Goal: Communication & Community: Answer question/provide support

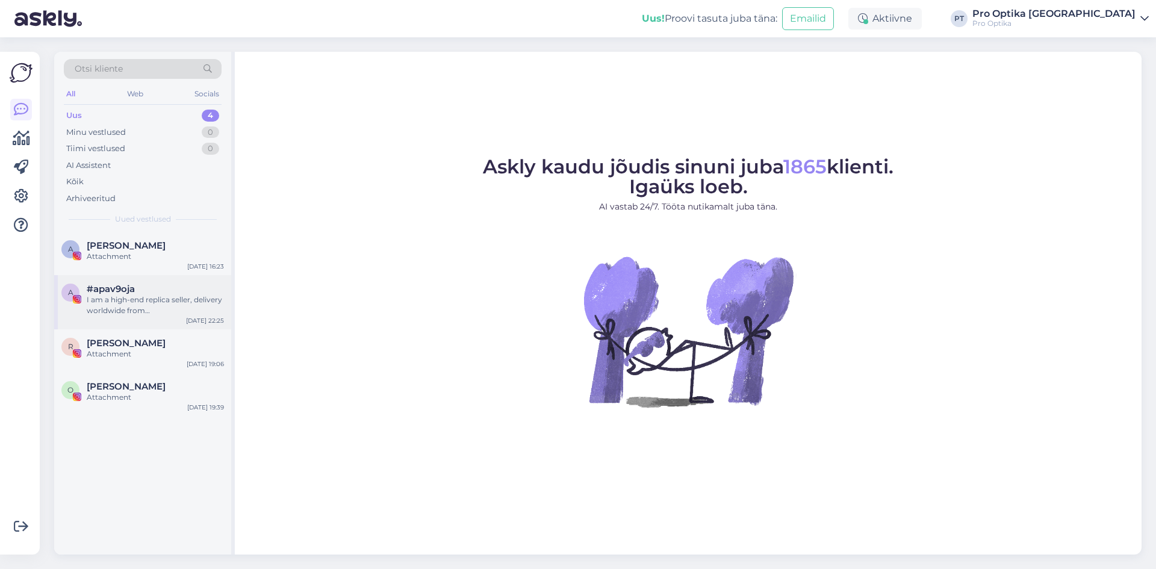
click at [176, 280] on div "a #apav9oja I am a high-end replica seller, delivery worldwide from China. We o…" at bounding box center [142, 302] width 177 height 54
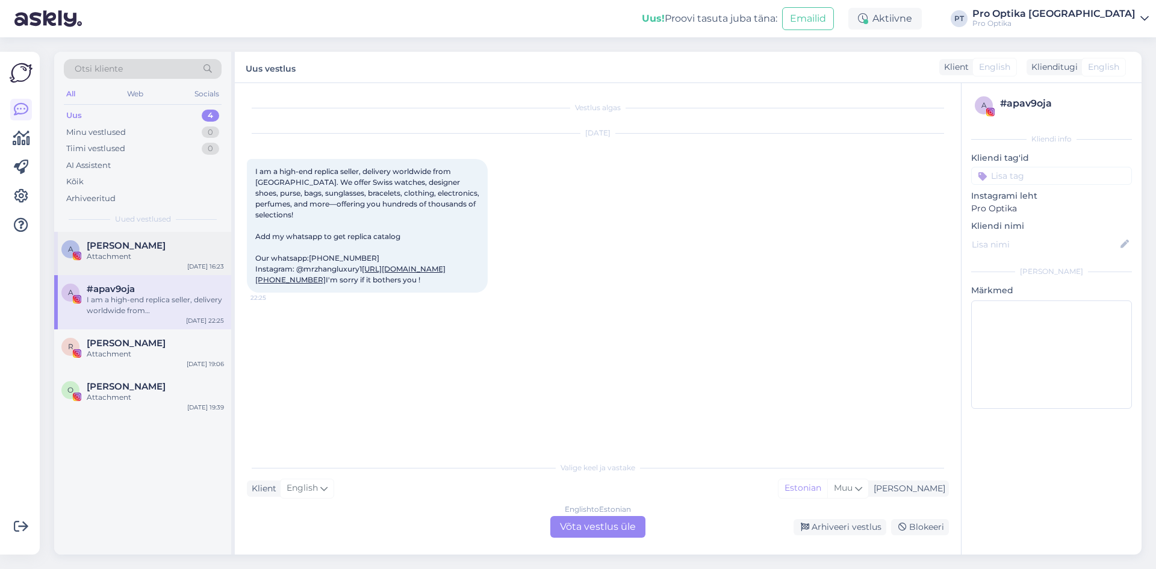
click at [196, 257] on div "Attachment" at bounding box center [155, 256] width 137 height 11
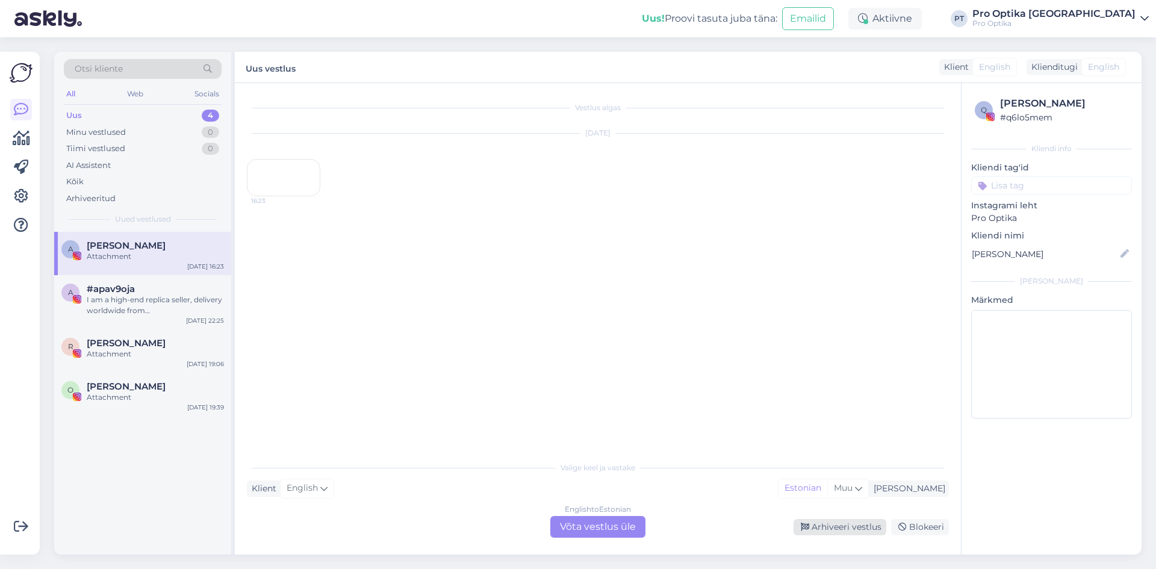
click at [826, 532] on div "Arhiveeri vestlus" at bounding box center [840, 527] width 93 height 16
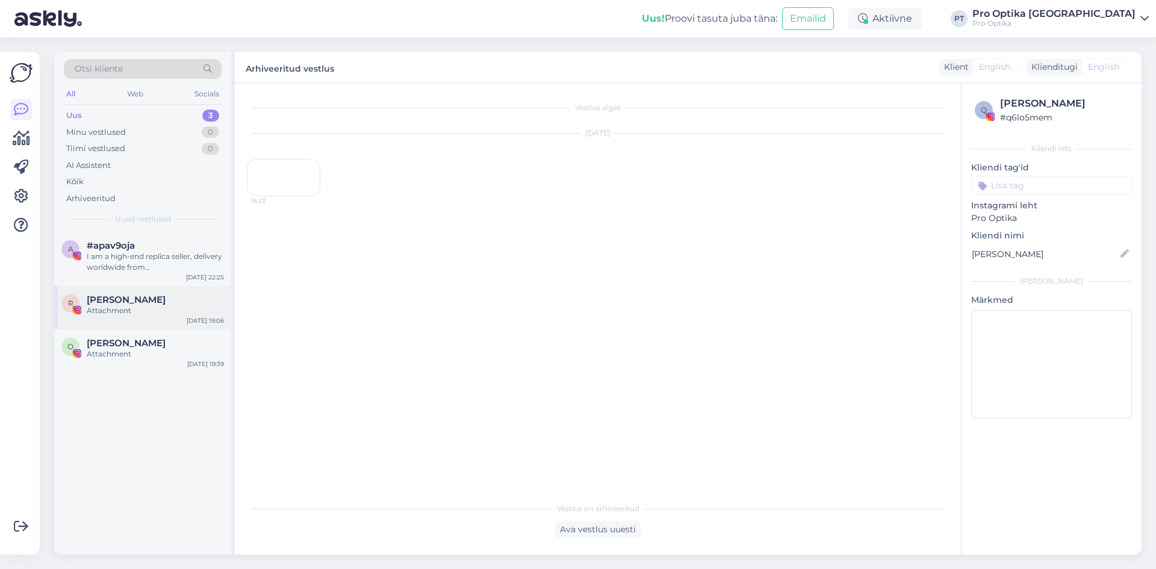
click at [201, 287] on div "R Raido Ränkel Attachment Sep 28 19:06" at bounding box center [142, 307] width 177 height 43
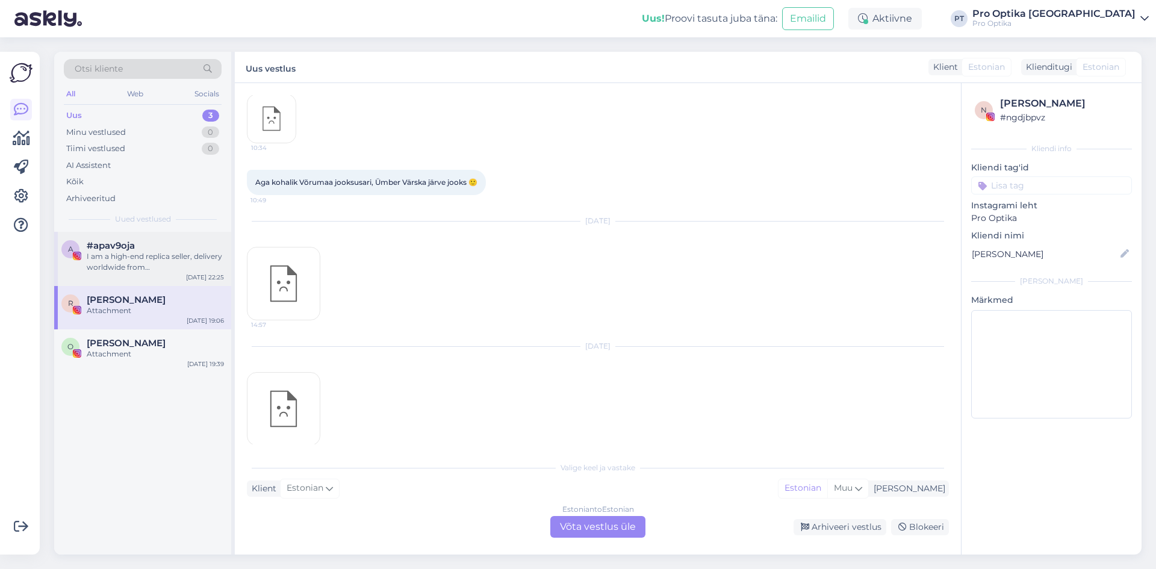
scroll to position [216, 0]
click at [179, 261] on div "I am a high-end replica seller, delivery worldwide from China. We offer Swiss w…" at bounding box center [155, 262] width 137 height 22
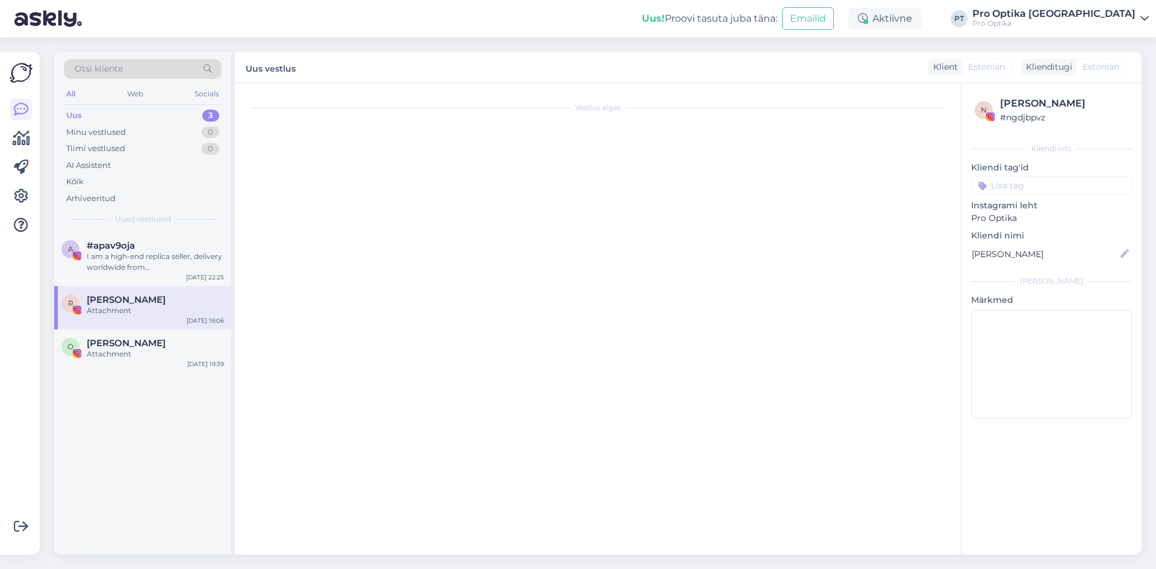
scroll to position [0, 0]
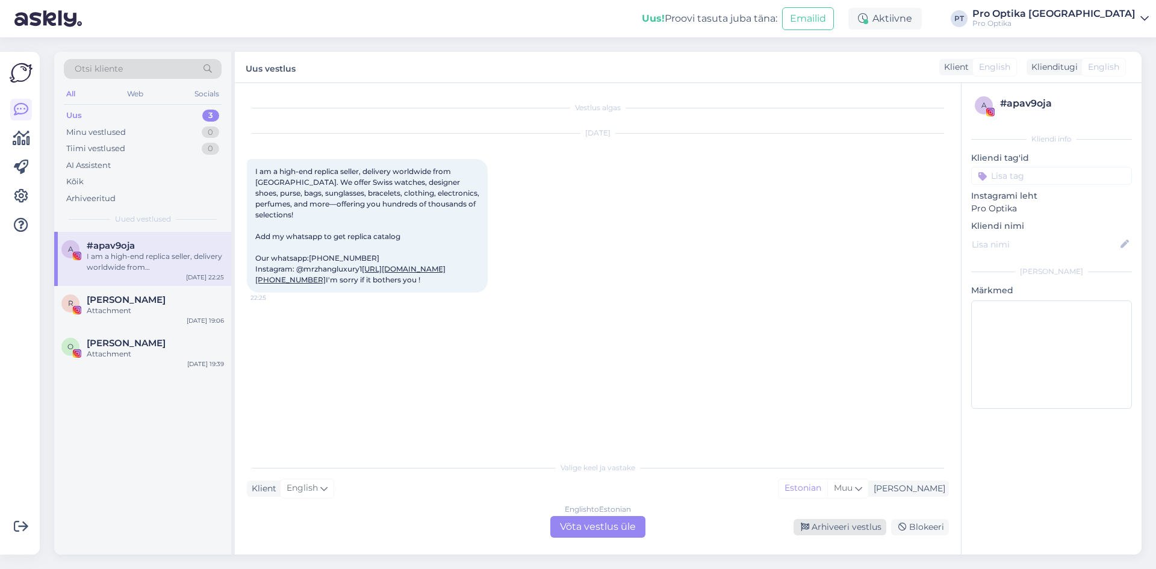
click at [854, 520] on div "Arhiveeri vestlus" at bounding box center [840, 527] width 93 height 16
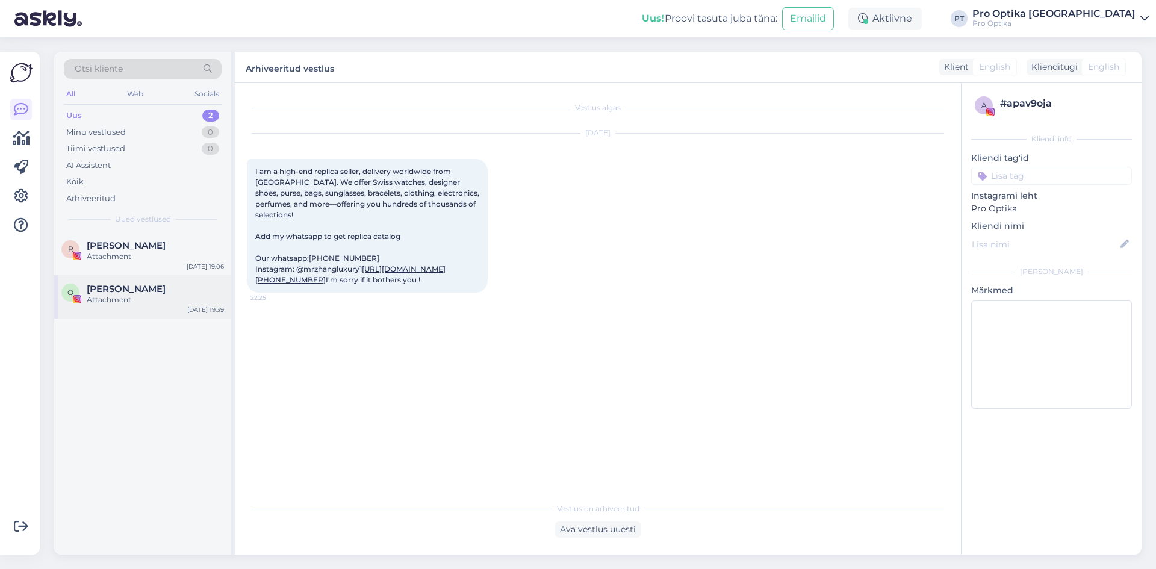
click at [188, 276] on div "O Otto Karl Klampe Attachment Sep 27 19:39" at bounding box center [142, 296] width 177 height 43
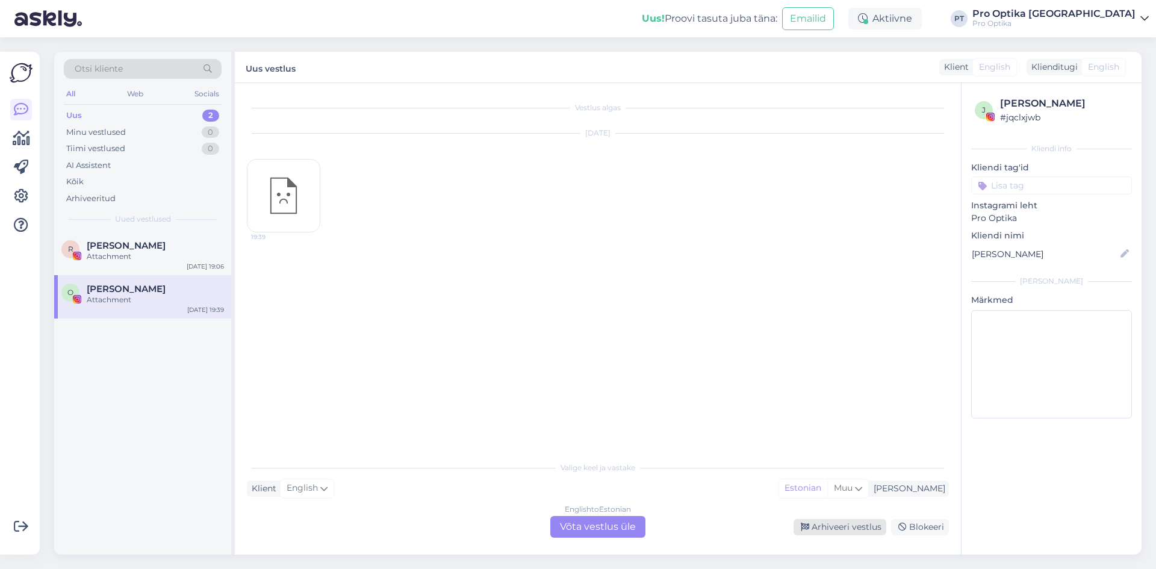
click at [841, 529] on div "Arhiveeri vestlus" at bounding box center [840, 527] width 93 height 16
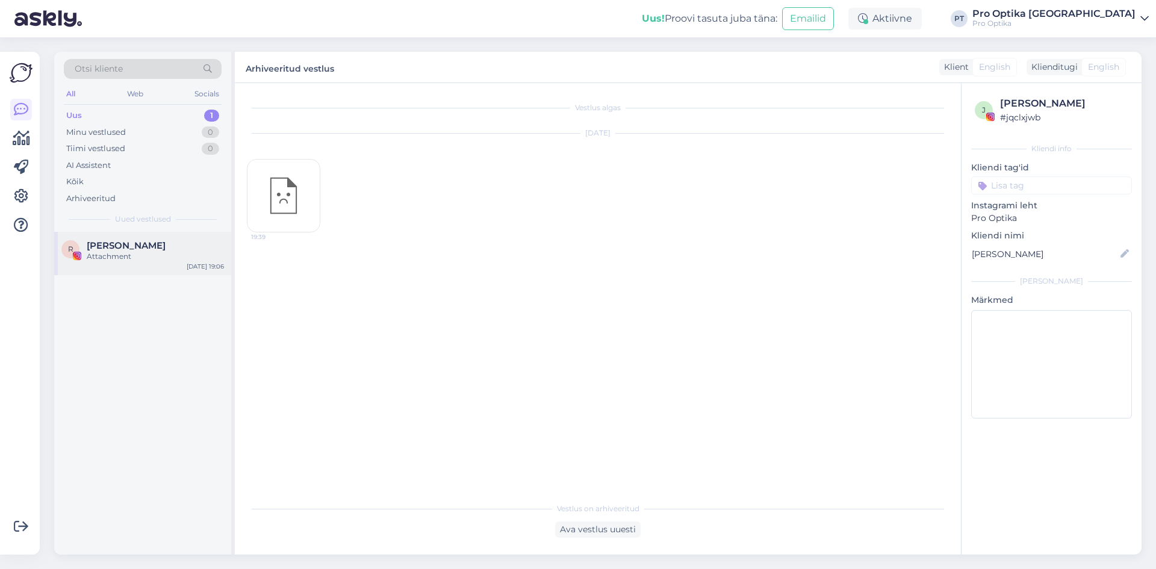
click at [139, 255] on div "Attachment" at bounding box center [155, 256] width 137 height 11
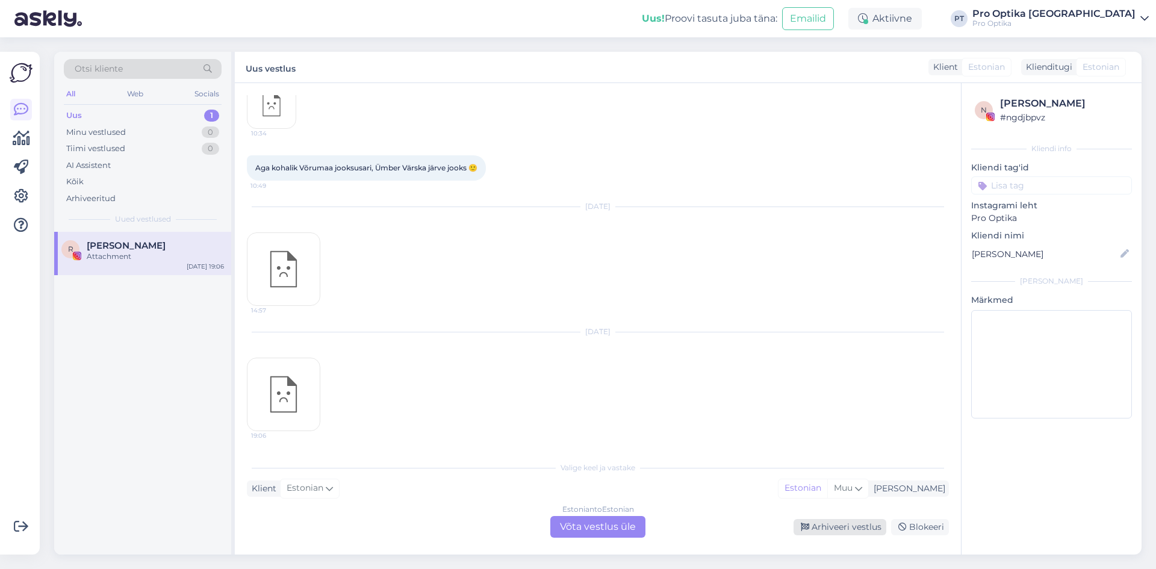
click at [835, 523] on div "Arhiveeri vestlus" at bounding box center [840, 527] width 93 height 16
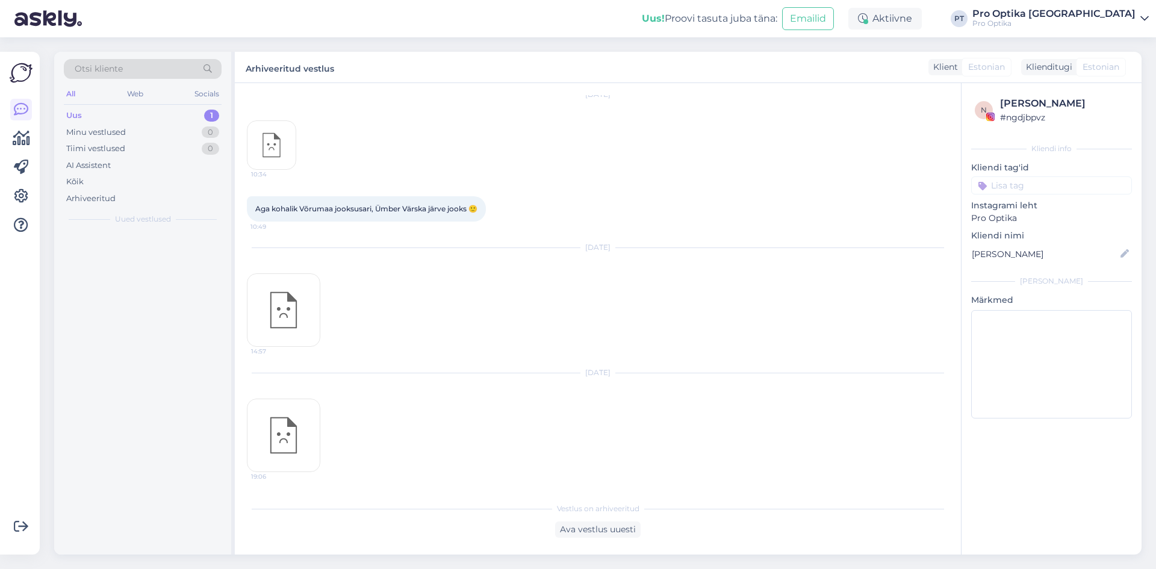
scroll to position [175, 0]
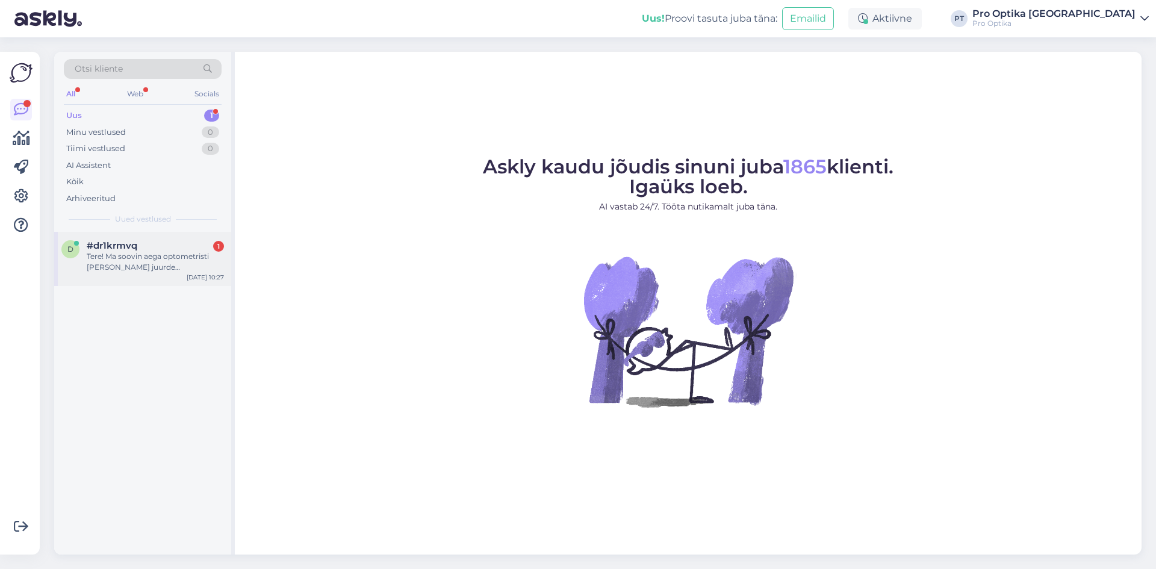
click at [153, 273] on div "d #dr1krmvq 1 Tere! Ma soovin aega optometristi Silvi Arro juurde (järelkontrol…" at bounding box center [142, 259] width 177 height 54
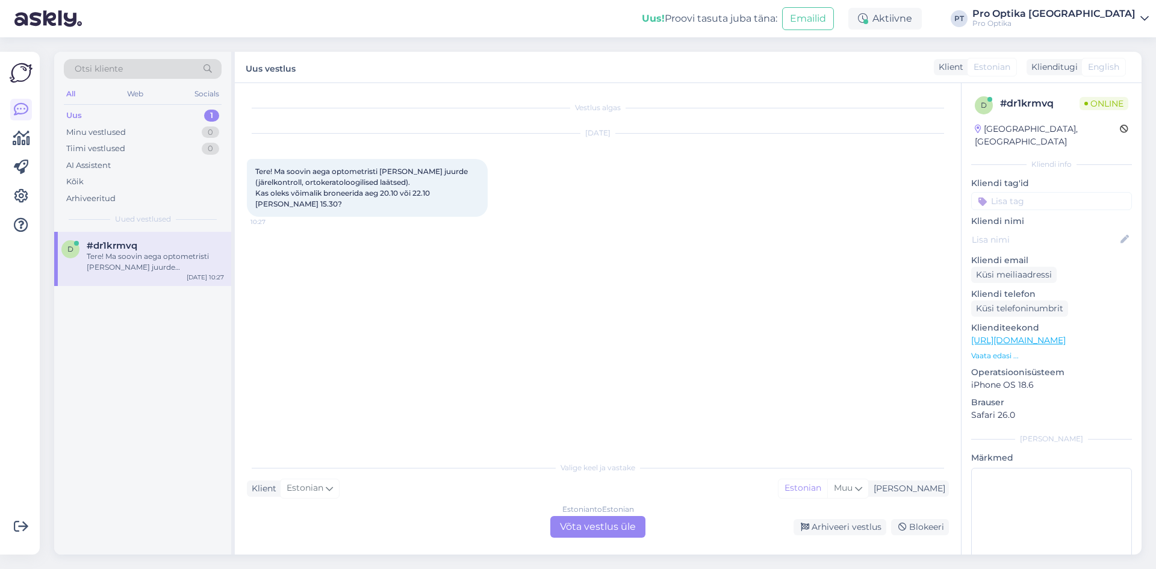
click at [577, 524] on div "Estonian to Estonian Võta vestlus üle" at bounding box center [597, 527] width 95 height 22
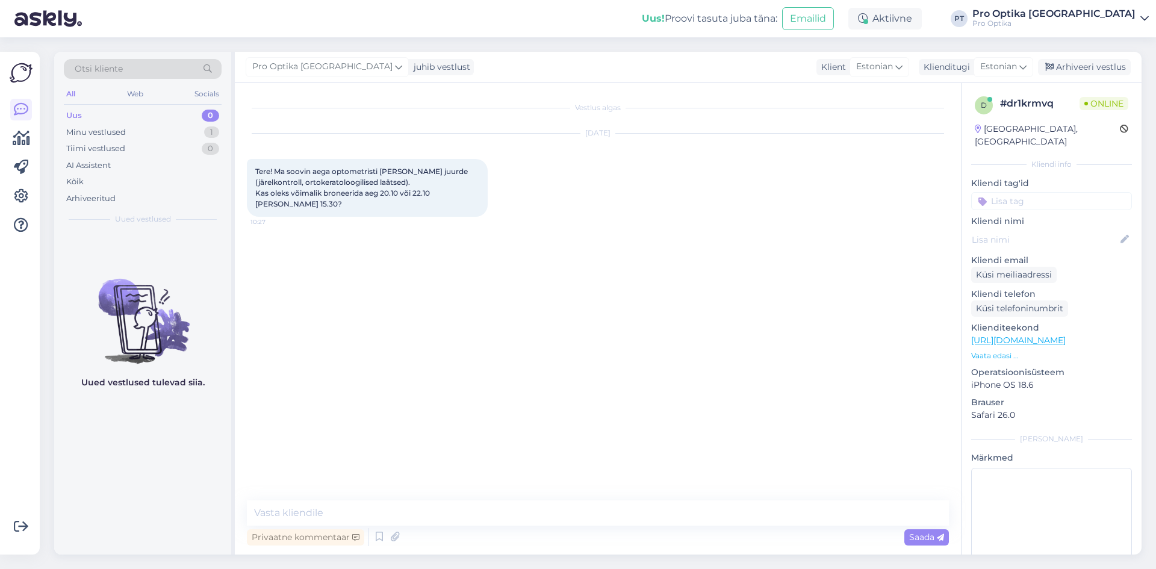
click at [409, 499] on div "Vestlus algas Sep 30 2025 Tere! Ma soovin aega optometristi Silvi Arro juurde (…" at bounding box center [598, 318] width 726 height 471
click at [412, 523] on textarea at bounding box center [598, 512] width 702 height 25
type textarea "Tere!"
type textarea "Üks hetk, kohe kontrollime."
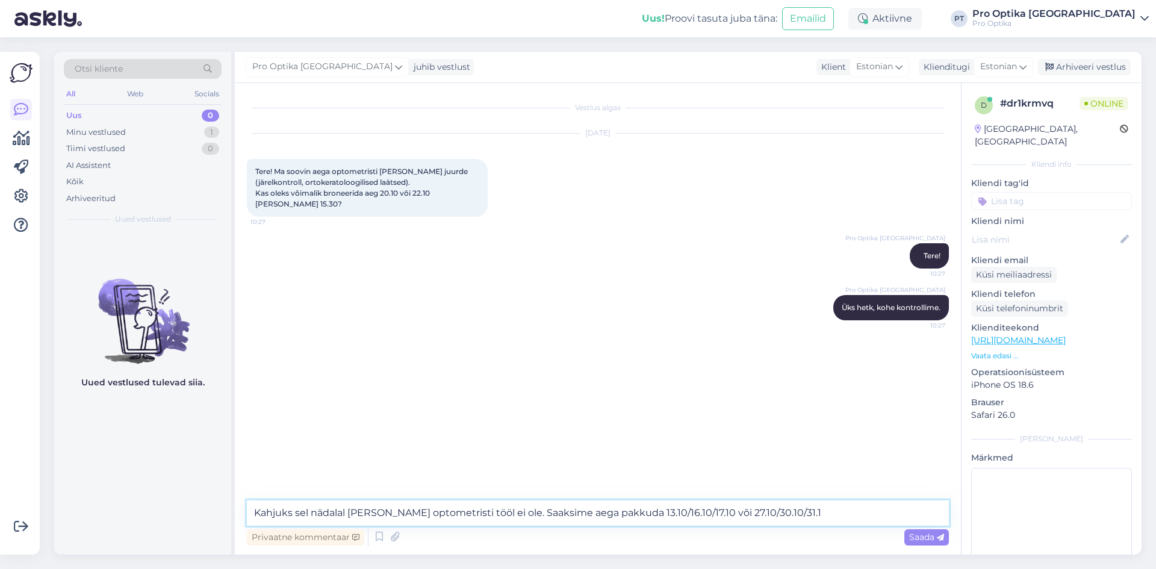
type textarea "Kahjuks sel nädalal Teie soovitud optometristi tööl ei ole. Saaksime aega pakku…"
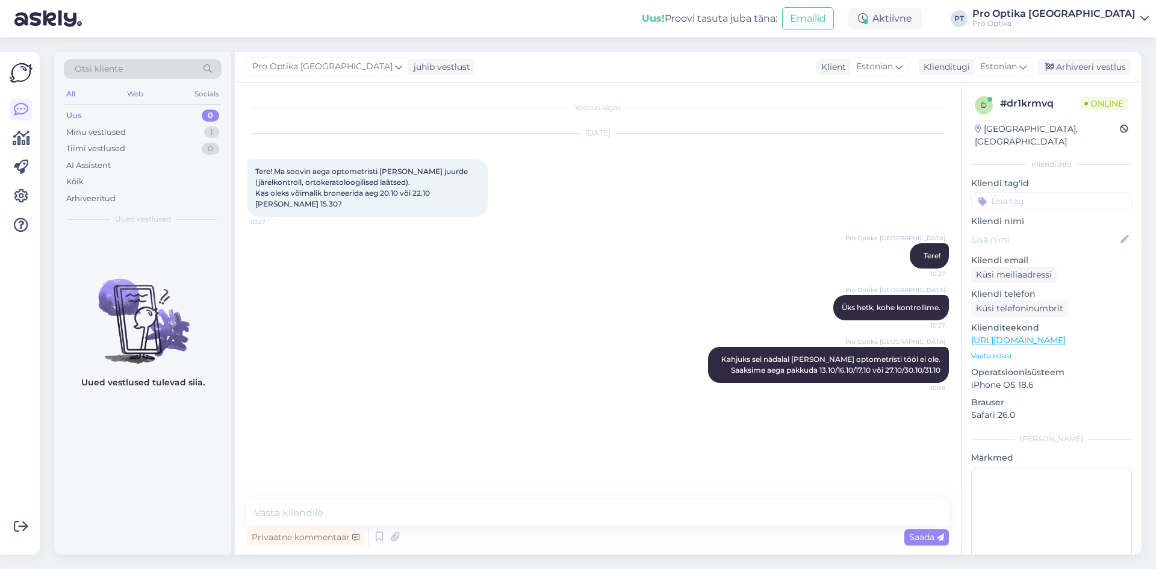
click at [75, 438] on div "Uued vestlused tulevad siia." at bounding box center [142, 393] width 177 height 323
click at [922, 24] on div "Aktiivne" at bounding box center [884, 19] width 73 height 22
click at [912, 78] on button "30 minutit" at bounding box center [885, 74] width 54 height 13
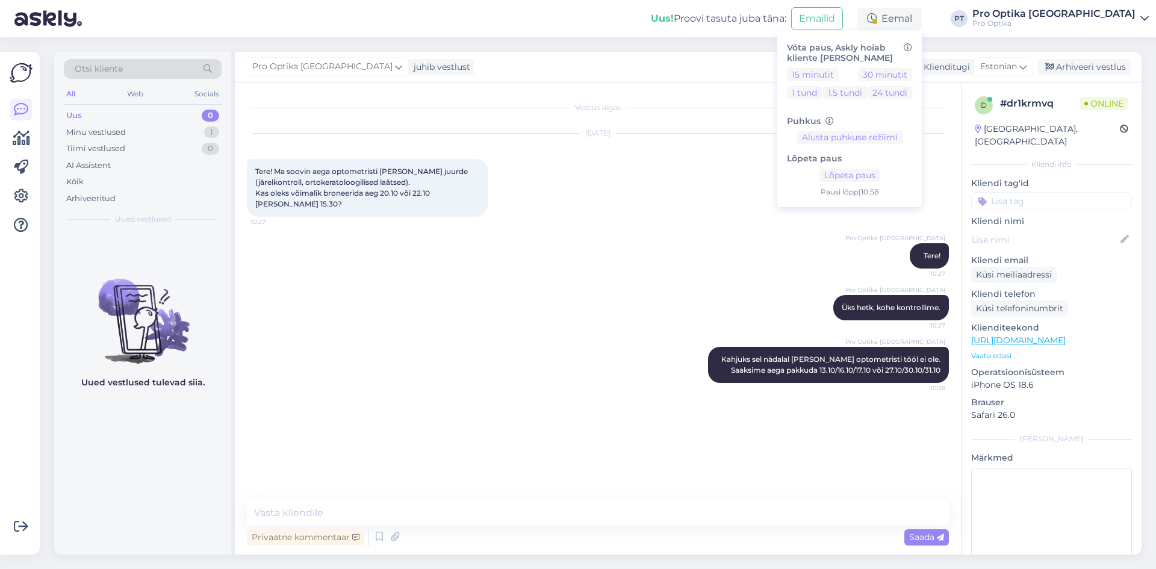
click at [104, 450] on div "Uued vestlused tulevad siia." at bounding box center [142, 393] width 177 height 323
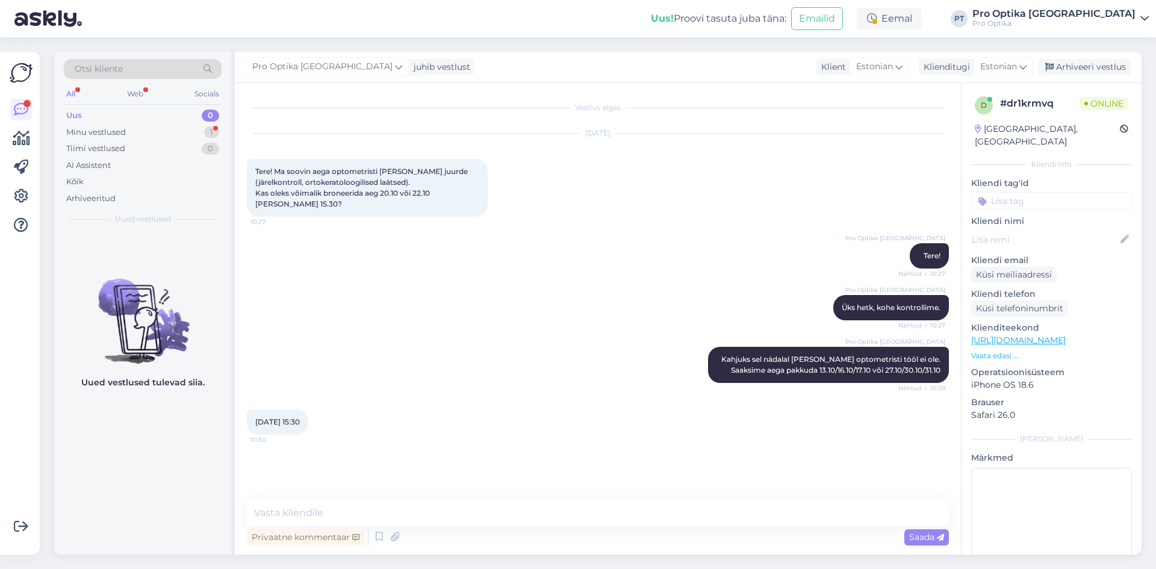
click at [549, 526] on div "Privaatne kommentaar Saada" at bounding box center [598, 537] width 702 height 23
click at [540, 514] on textarea at bounding box center [598, 512] width 702 height 25
type textarea "Kelle nimele me aja broneerime?"
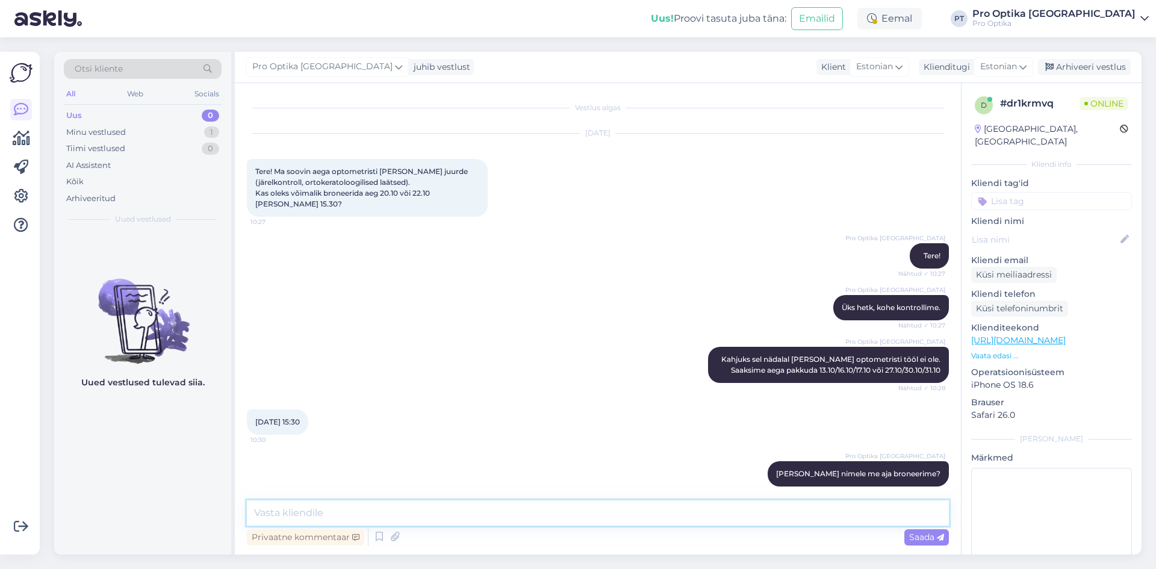
scroll to position [10, 0]
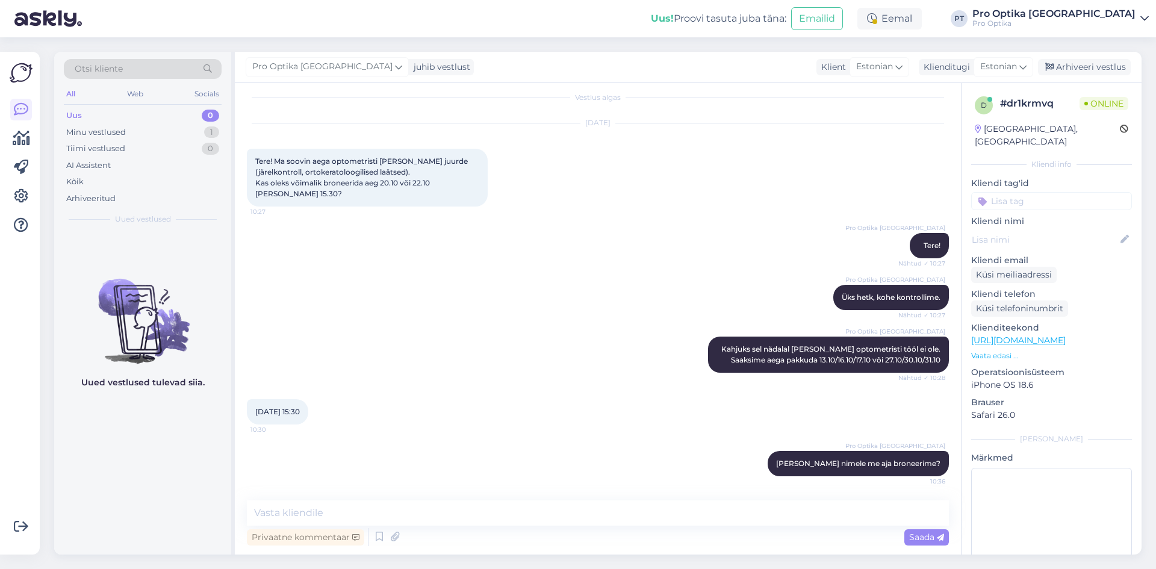
click at [41, 478] on div "Võimalused Veendu, et Askly loob sulle väärtust. Sulge Ühenda FB ja IG sõnumid …" at bounding box center [23, 303] width 47 height 532
click at [142, 458] on div "Uued vestlused tulevad siia." at bounding box center [142, 393] width 177 height 323
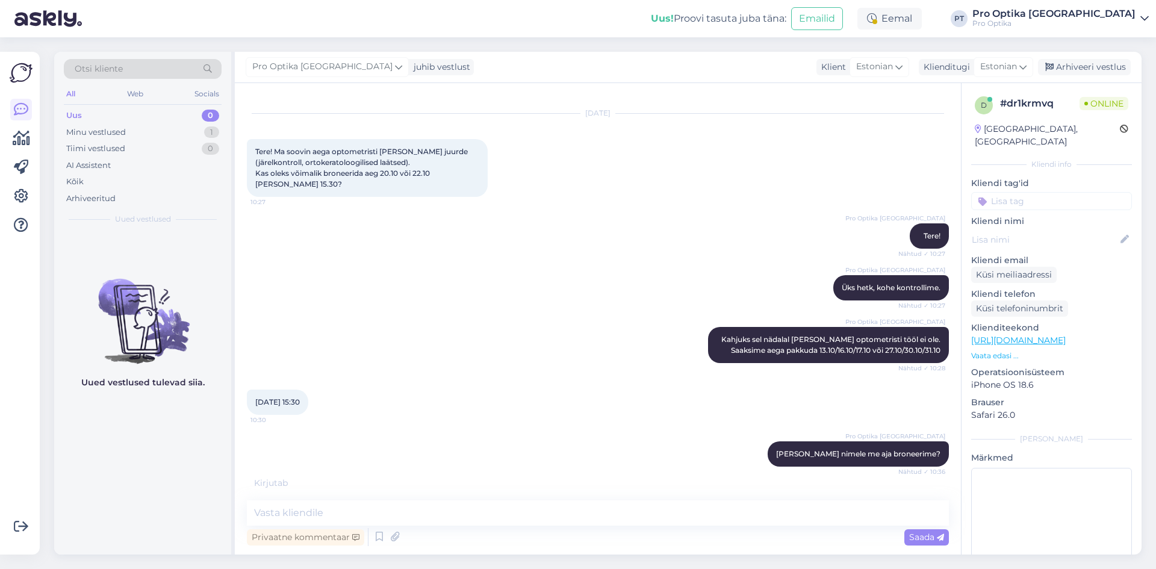
scroll to position [23, 0]
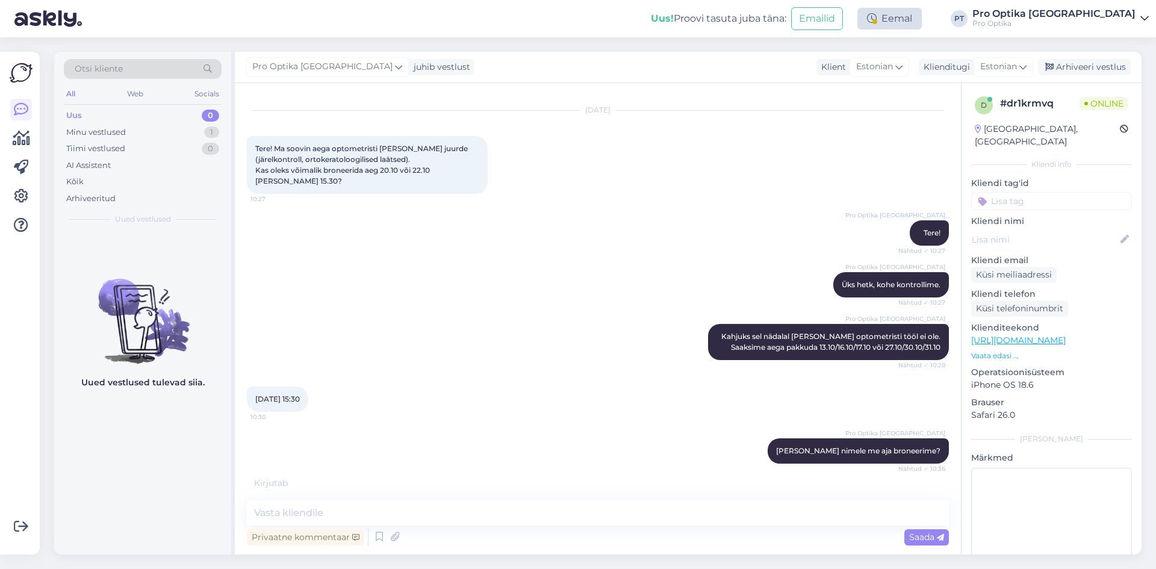
click at [922, 16] on div "Eemal" at bounding box center [889, 19] width 64 height 22
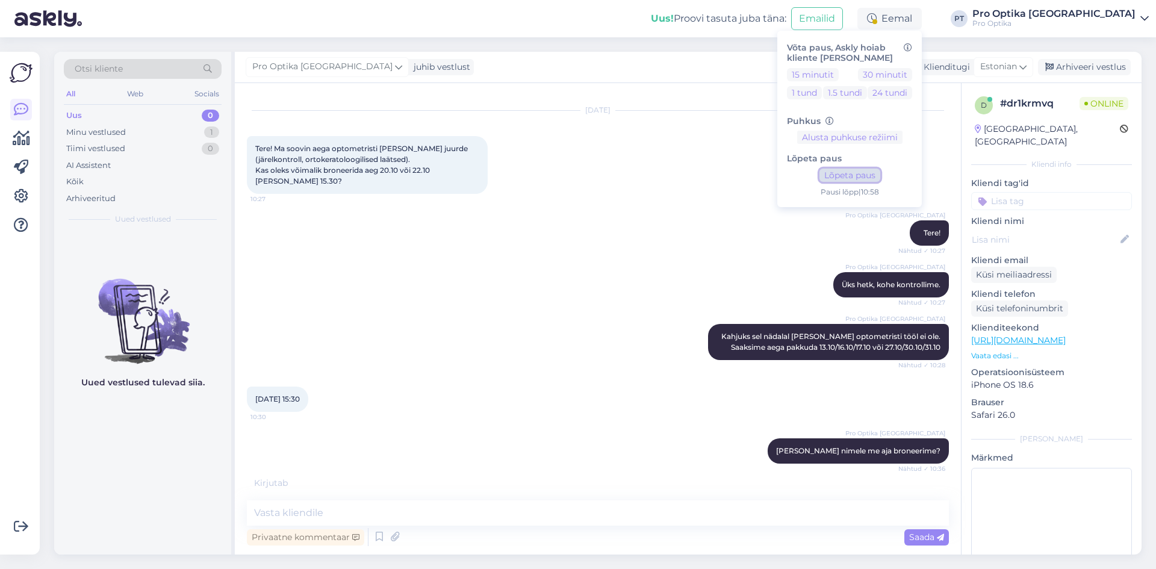
click at [880, 175] on button "Lõpeta paus" at bounding box center [850, 175] width 61 height 13
click at [710, 418] on div "13.10 15:30 10:30" at bounding box center [598, 399] width 702 height 52
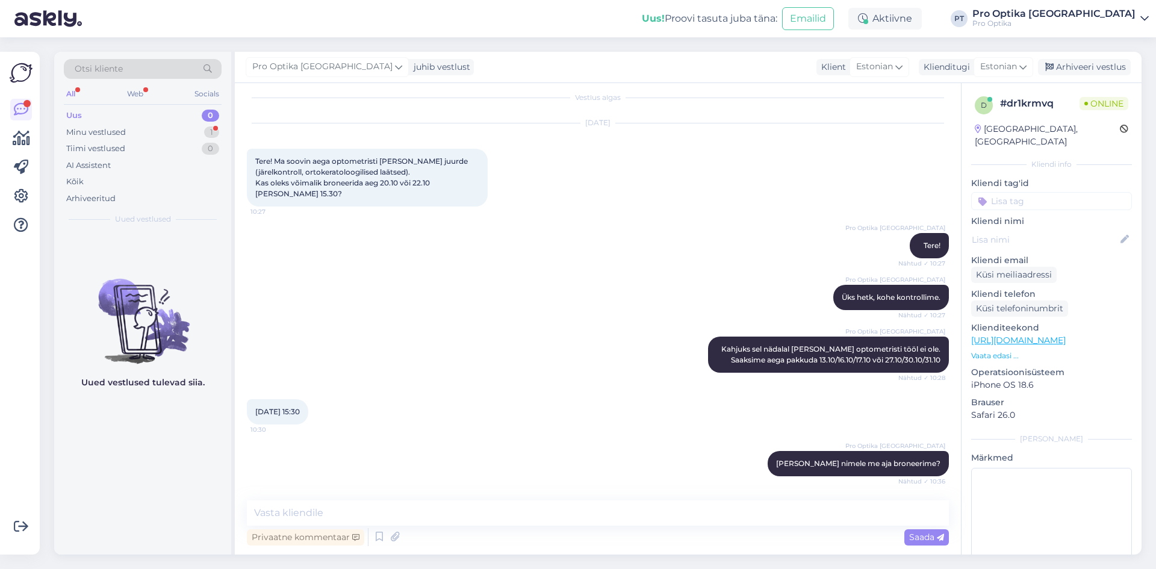
scroll to position [62, 0]
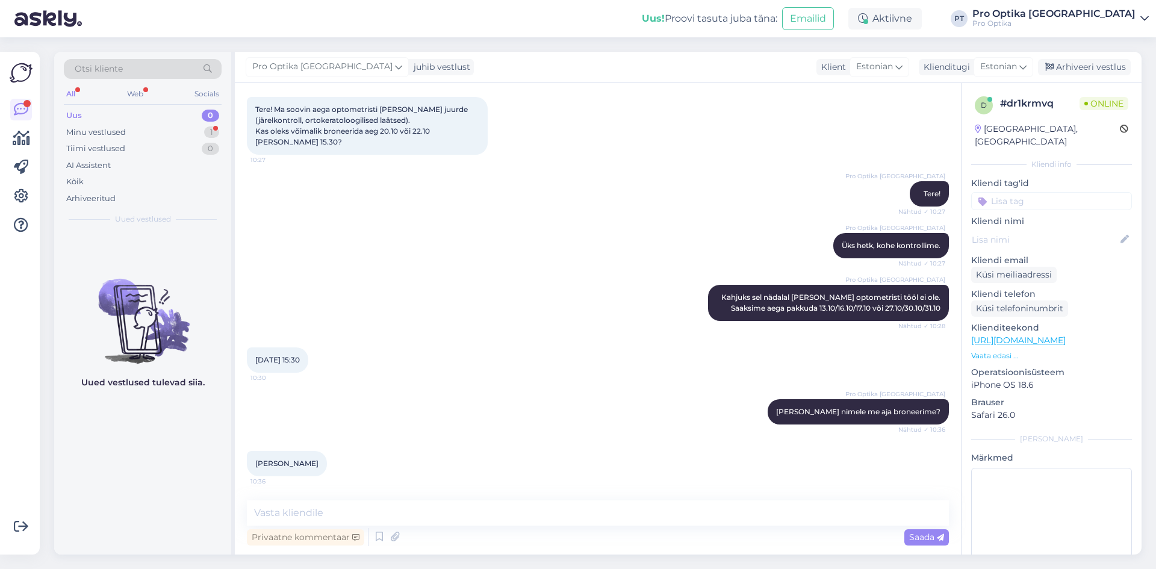
click at [442, 529] on div "Privaatne kommentaar Saada" at bounding box center [598, 537] width 702 height 23
click at [431, 513] on textarea at bounding box center [598, 512] width 702 height 25
type textarea "T"
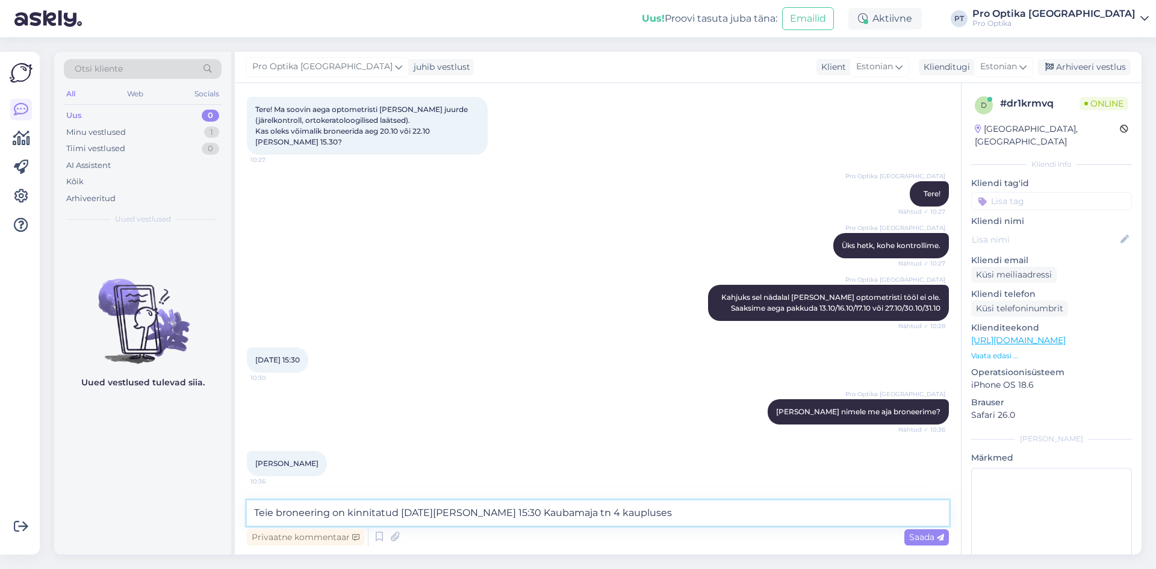
type textarea "Teie broneering on kinnitatud 13.oktoober kell 15:30 Kaubamaja tn 4 kaupluses."
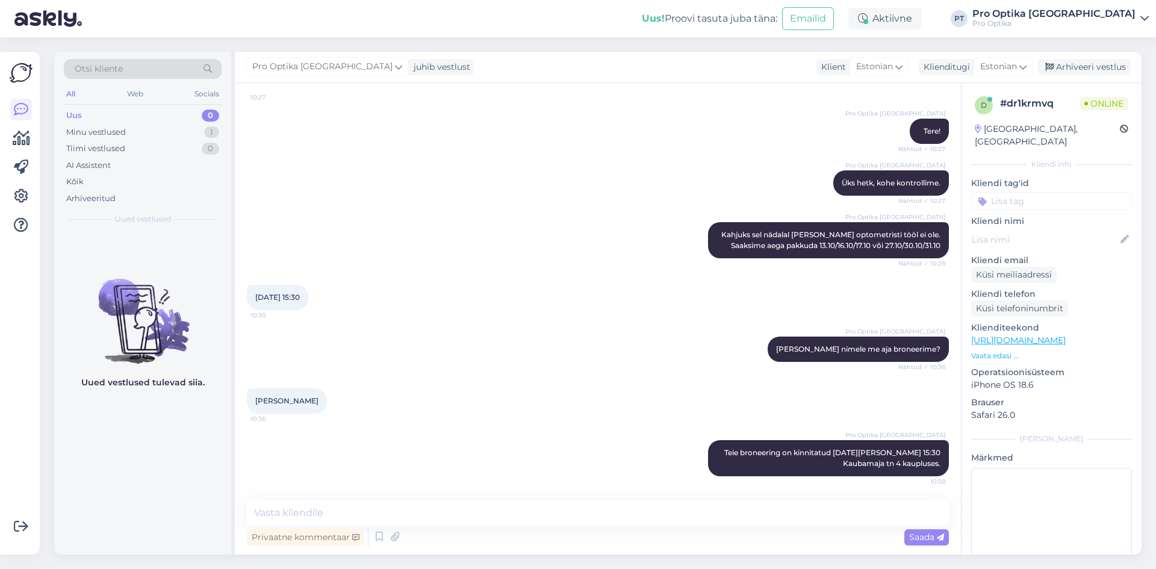
click at [155, 444] on div "Uued vestlused tulevad siia." at bounding box center [142, 393] width 177 height 323
click at [142, 132] on div "Minu vestlused 2" at bounding box center [143, 132] width 158 height 17
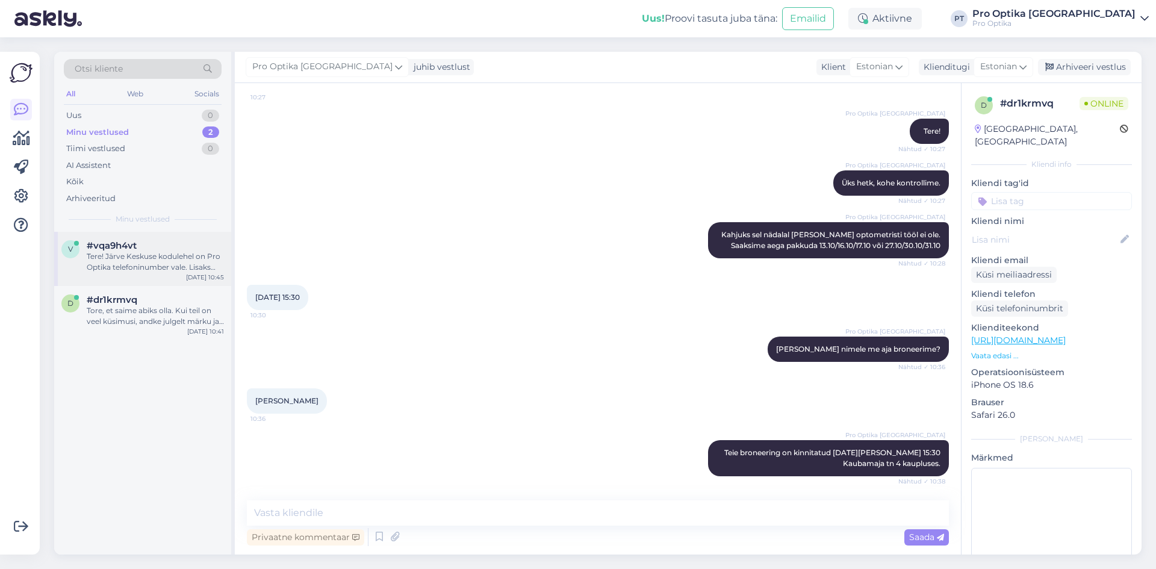
click at [102, 264] on div "Tere! Järve Keskuse kodulehel on Pro Optika telefoninumber vale. Lisaks kuvab l…" at bounding box center [155, 262] width 137 height 22
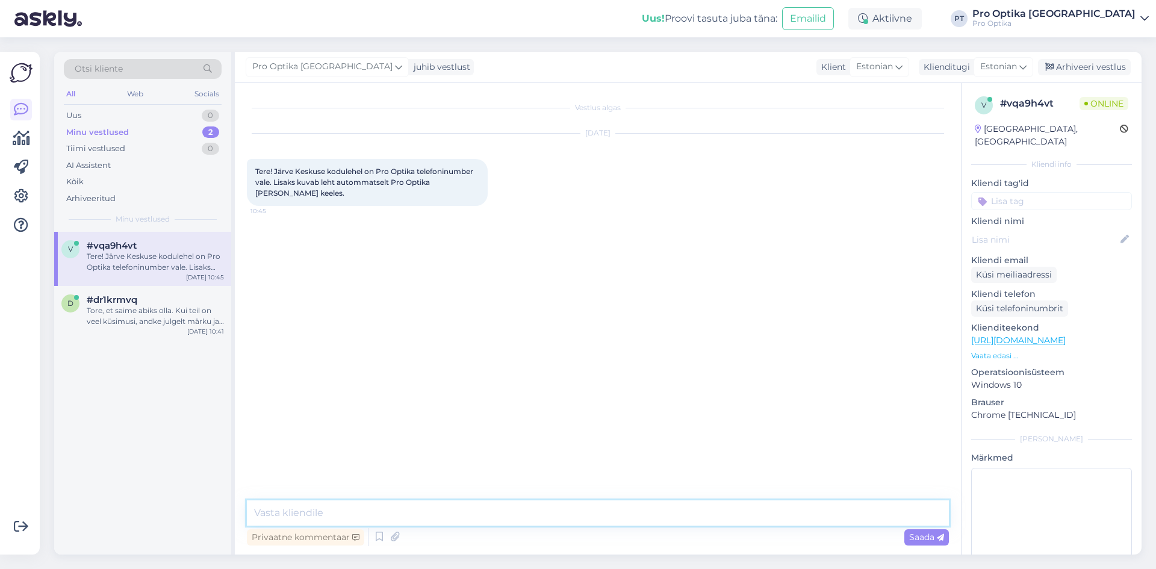
click at [438, 515] on textarea at bounding box center [598, 512] width 702 height 25
paste textarea "https://www.prooptika.ee/kauplused"
type textarea "Tere! Täname teavitamast. Kummaline lugu. Palun vaadake kas siin lehel näete in…"
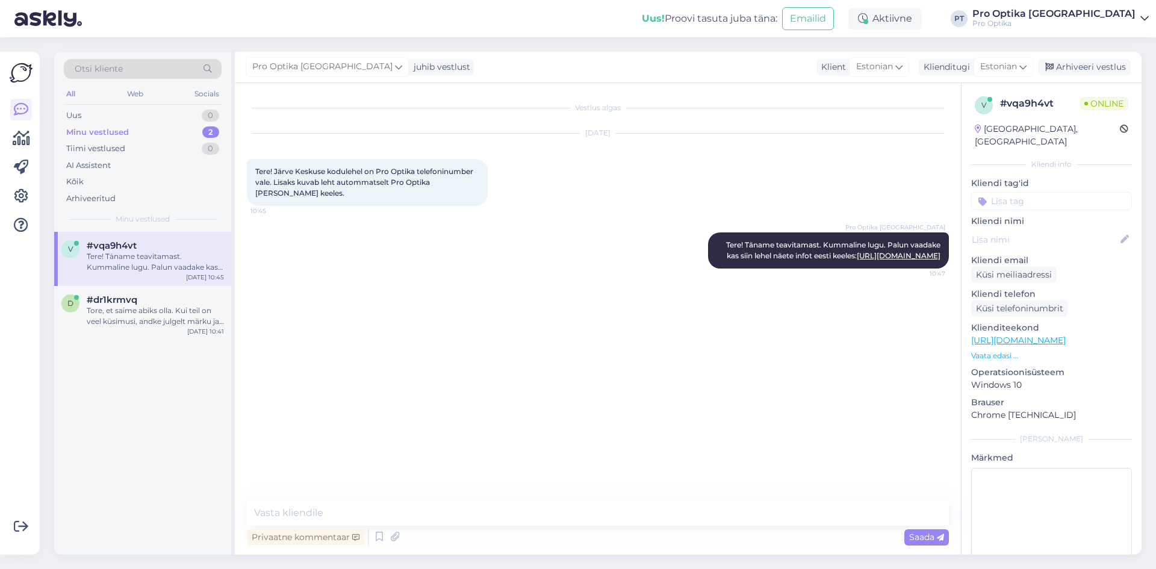
click at [182, 379] on div "v #vqa9h4vt Tere! Täname teavitamast. Kummaline lugu. Palun vaadake kas siin le…" at bounding box center [142, 393] width 177 height 323
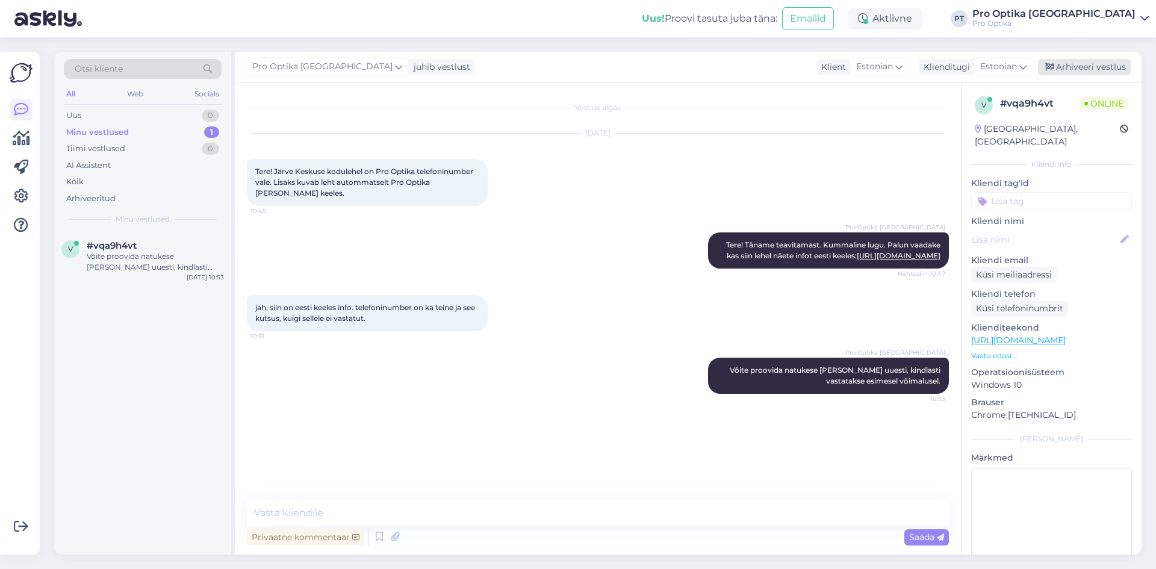
click at [1089, 67] on div "Arhiveeri vestlus" at bounding box center [1084, 67] width 93 height 16
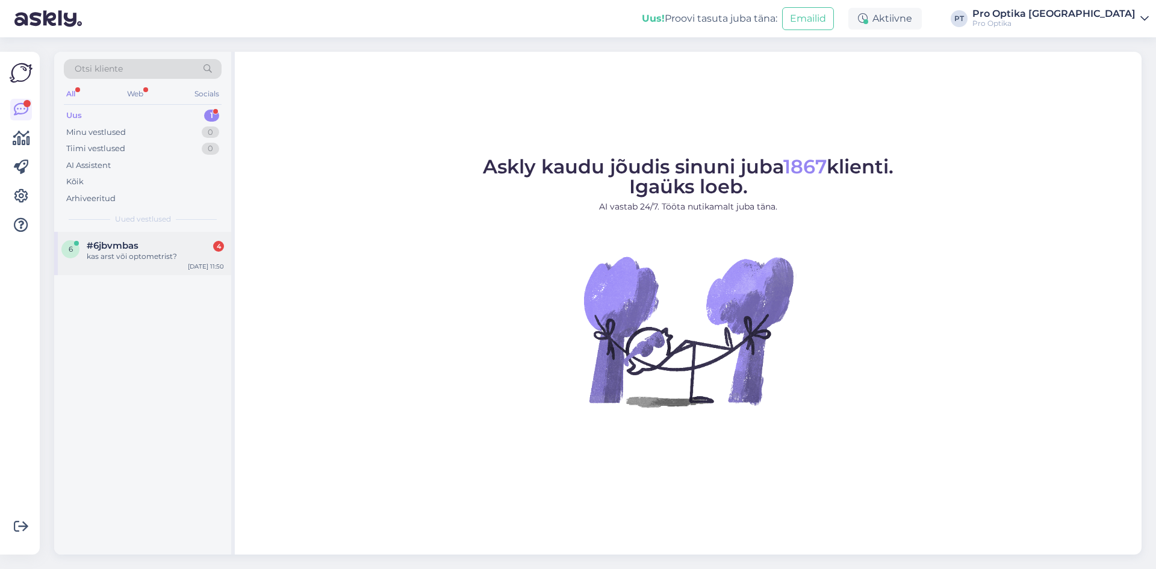
click at [155, 252] on div "kas arst või optometrist?" at bounding box center [155, 256] width 137 height 11
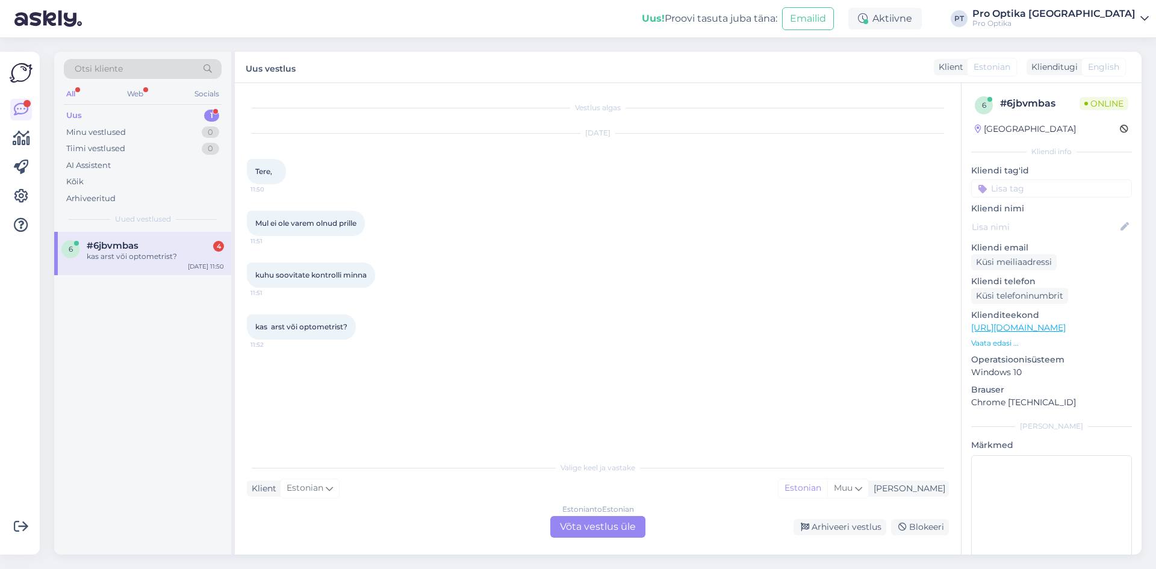
drag, startPoint x: 584, startPoint y: 518, endPoint x: 562, endPoint y: 524, distance: 23.1
click at [583, 518] on div "Estonian to Estonian Võta vestlus üle" at bounding box center [597, 527] width 95 height 22
click at [584, 536] on div "Estonian to Estonian Võta vestlus üle" at bounding box center [597, 527] width 95 height 22
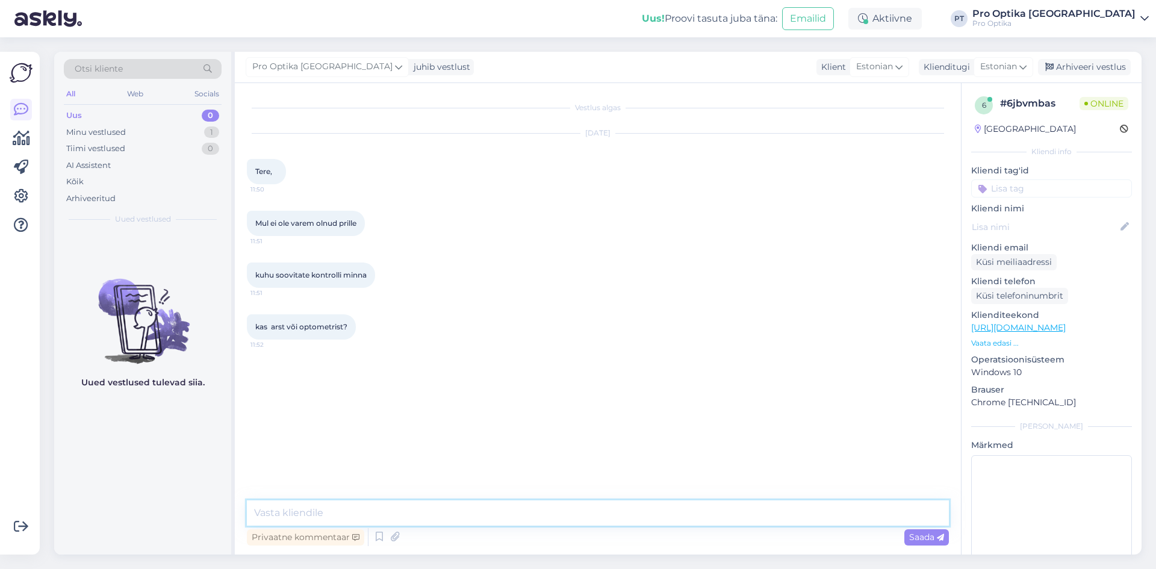
click at [342, 506] on textarea at bounding box center [598, 512] width 702 height 25
type textarea "Tere!"
click at [378, 530] on icon at bounding box center [379, 537] width 14 height 18
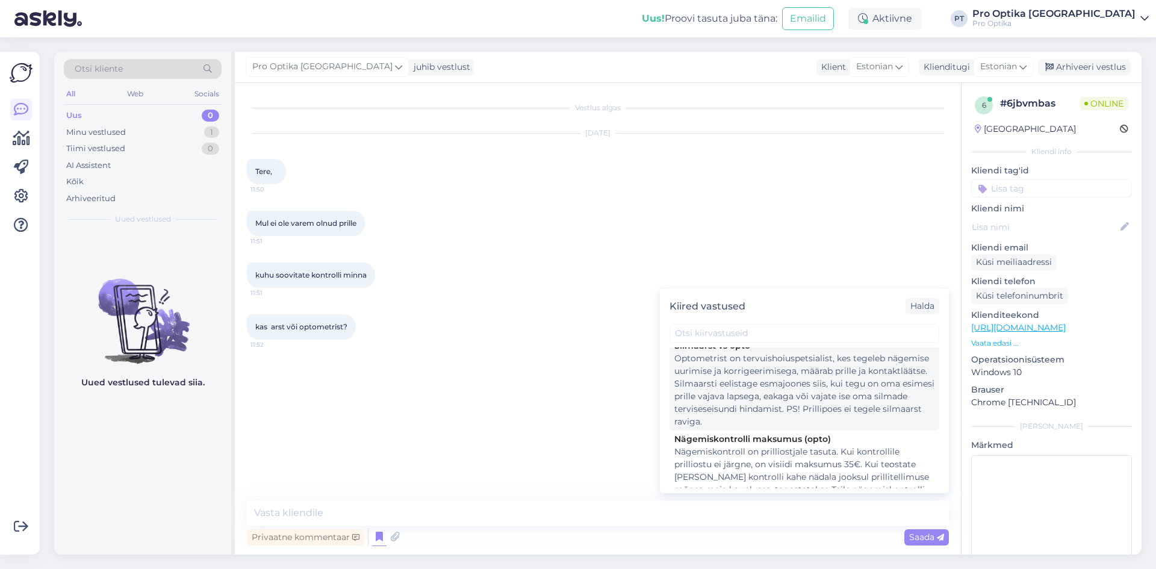
scroll to position [181, 0]
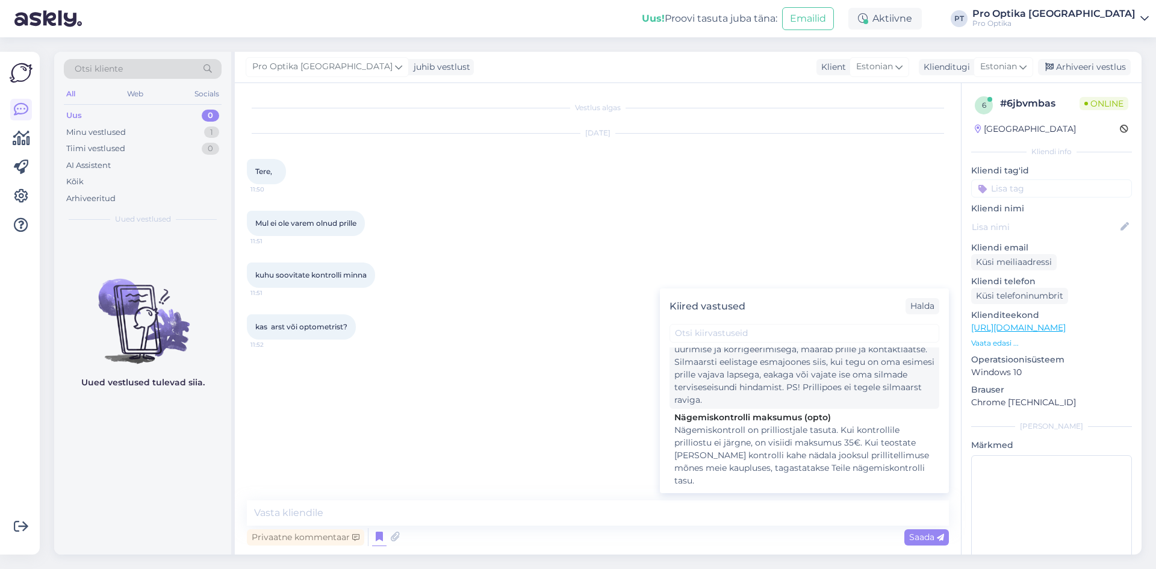
click at [761, 389] on div "Optometrist on tervuishoiuspetsialist, kes tegeleb nägemise uurimise ja korrige…" at bounding box center [804, 369] width 260 height 76
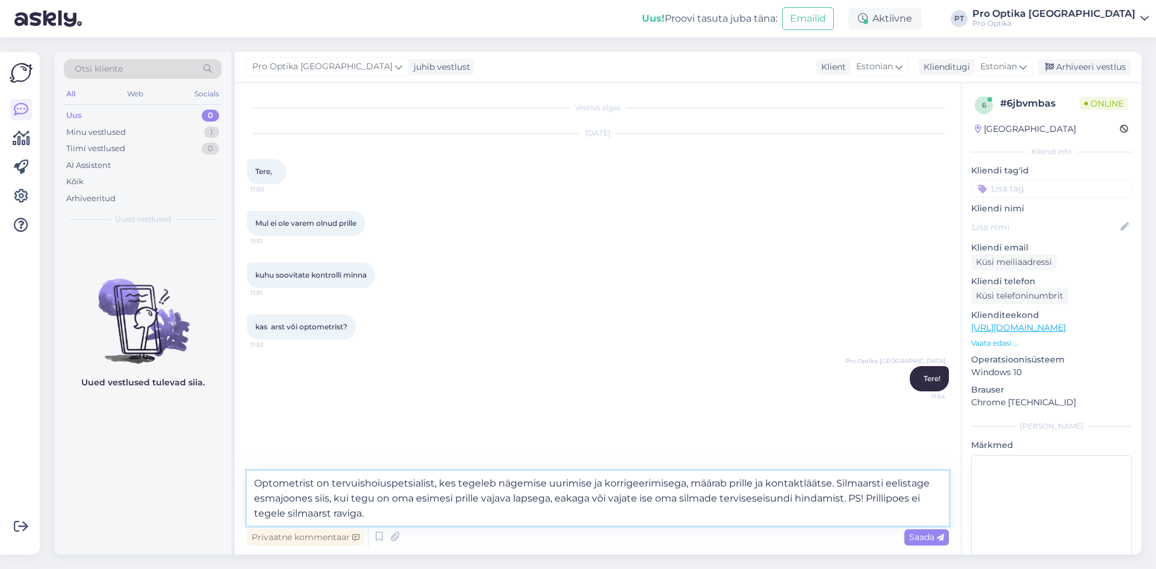
click at [394, 511] on textarea "Optometrist on tervuishoiuspetsialist, kes tegeleb nägemise uurimise ja korrige…" at bounding box center [598, 498] width 702 height 55
type textarea "Optometrist on tervuishoiuspetsialist, kes tegeleb nägemise uurimise ja korrige…"
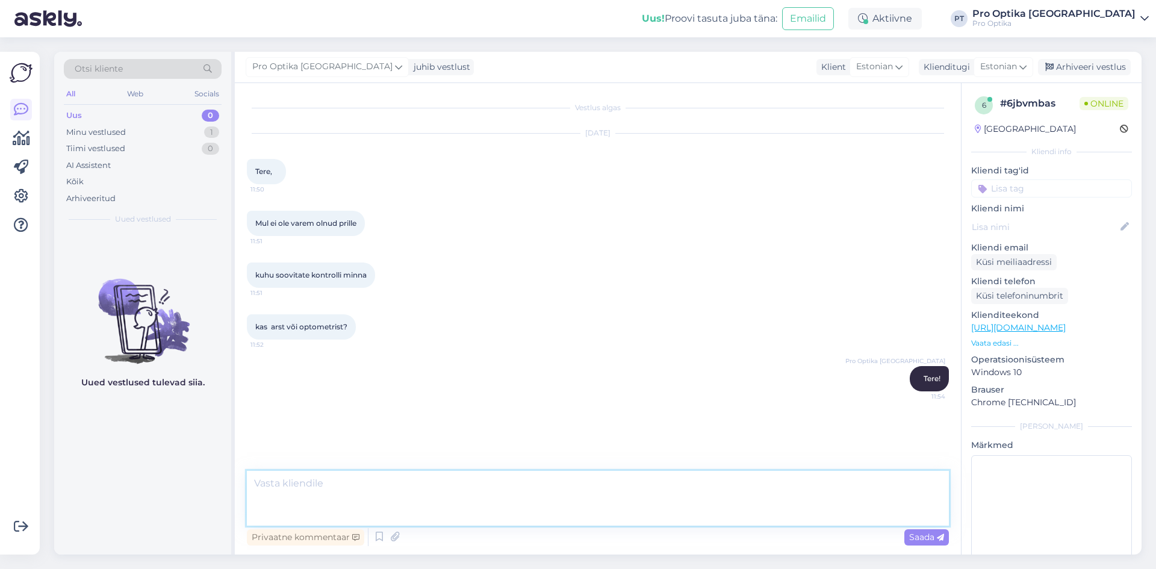
scroll to position [32, 0]
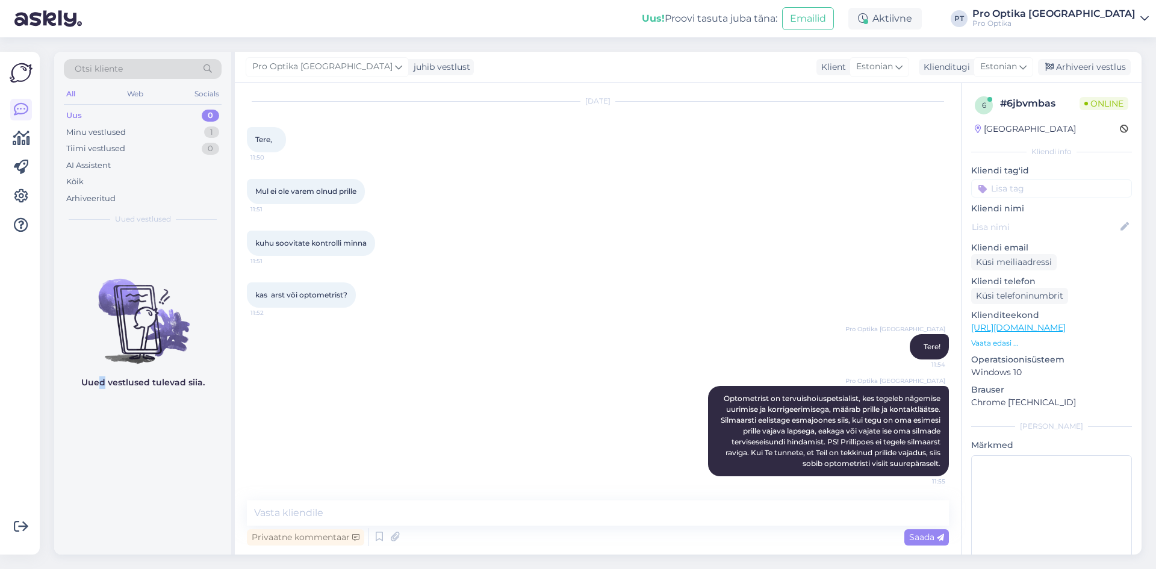
click at [103, 408] on div "Uued vestlused tulevad siia." at bounding box center [142, 393] width 177 height 323
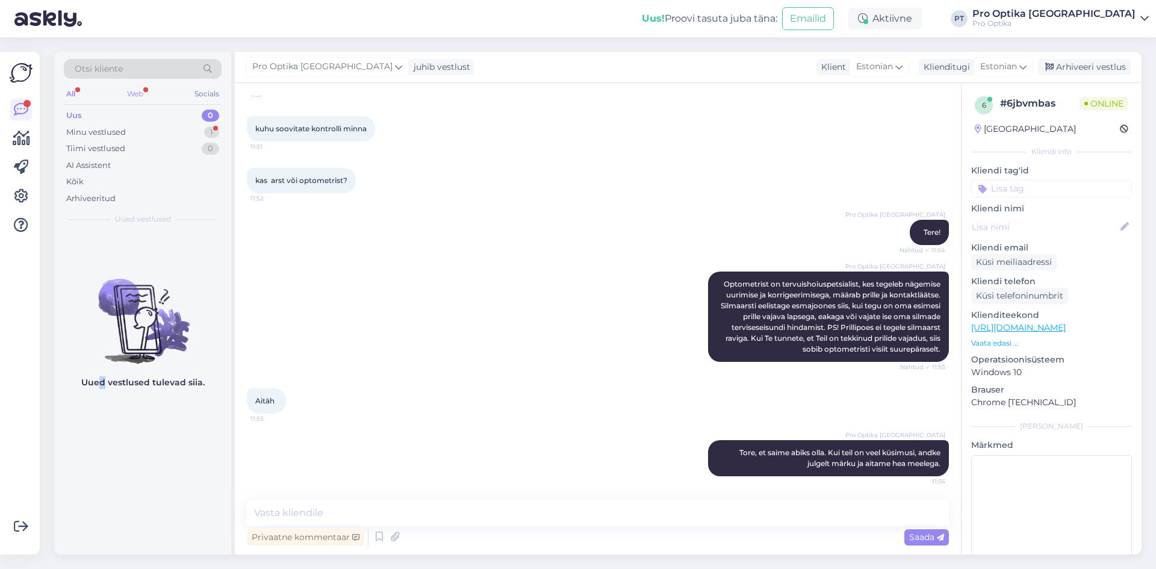
click at [137, 93] on div "Web" at bounding box center [135, 94] width 21 height 16
click at [154, 140] on div "Minu vestlused 1" at bounding box center [143, 132] width 158 height 17
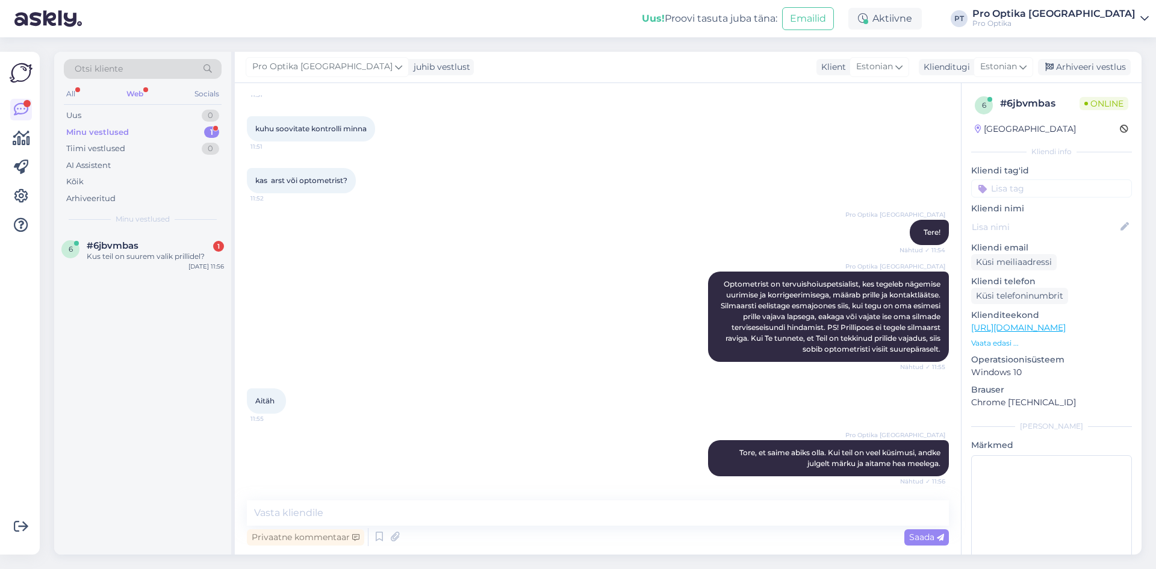
scroll to position [198, 0]
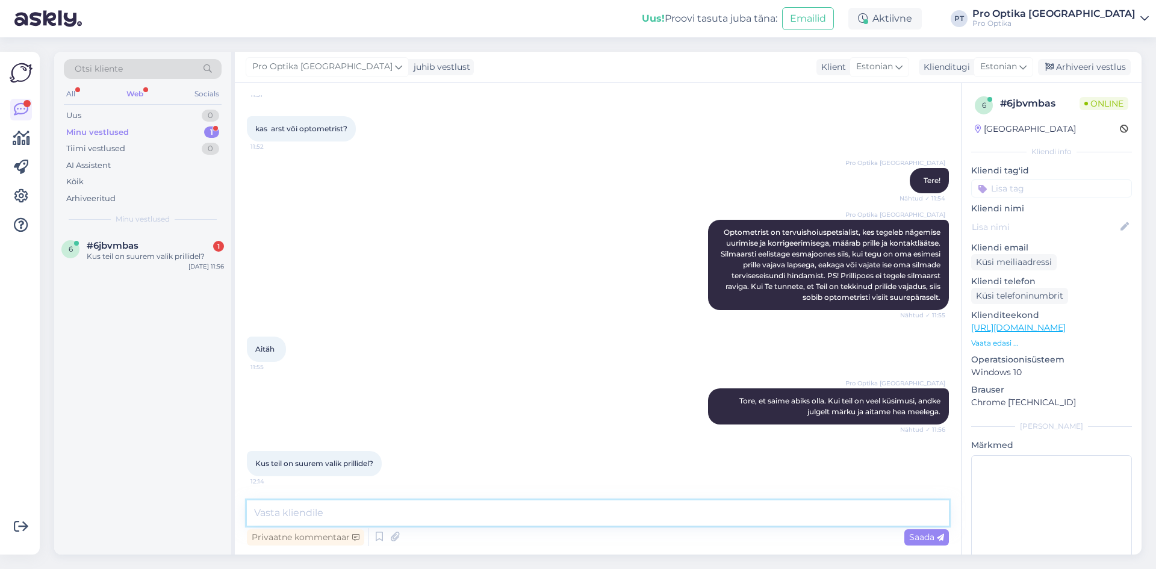
click at [544, 511] on textarea at bounding box center [598, 512] width 702 height 25
type textarea "T"
type textarea "Kas Te asute [GEOGRAPHIC_DATA]?"
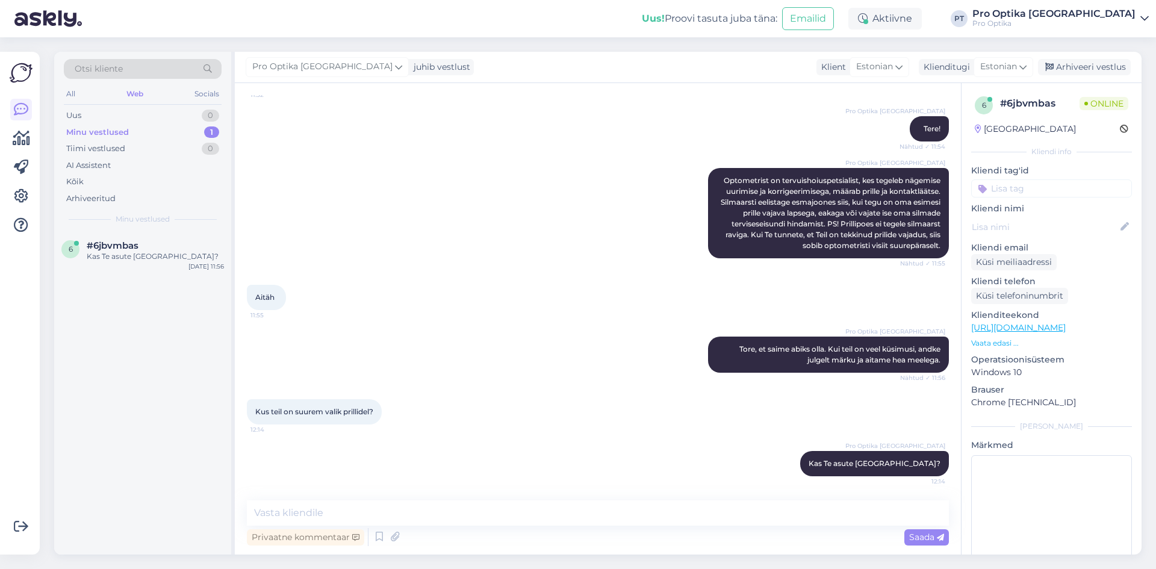
click at [140, 478] on div "6 #6jbvmbas Kas Te asute [GEOGRAPHIC_DATA]? [DATE] 11:56" at bounding box center [142, 393] width 177 height 323
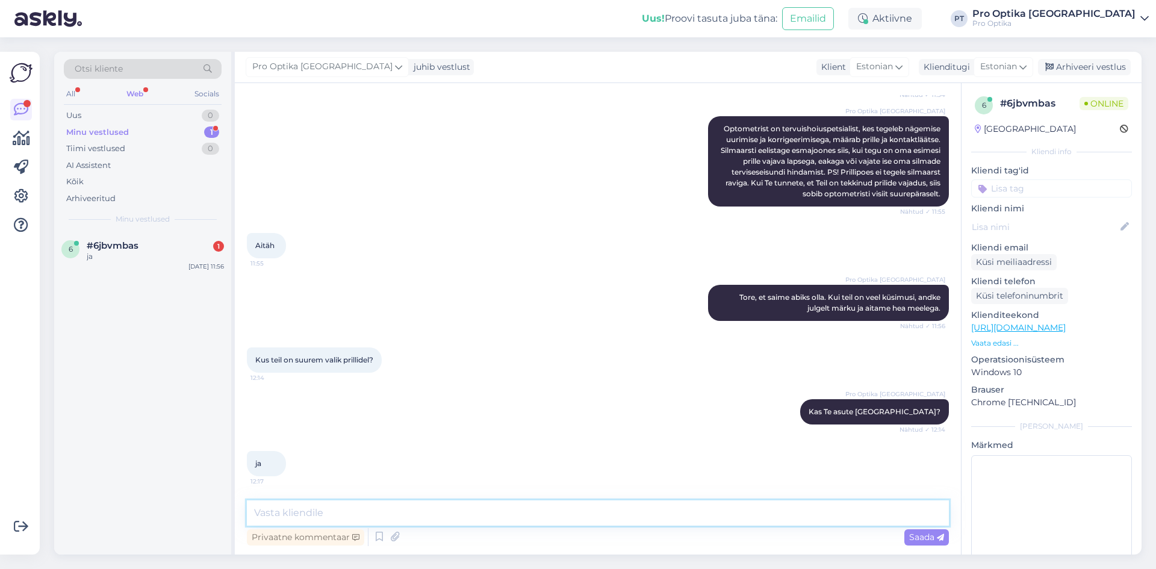
click at [457, 524] on textarea at bounding box center [598, 512] width 702 height 25
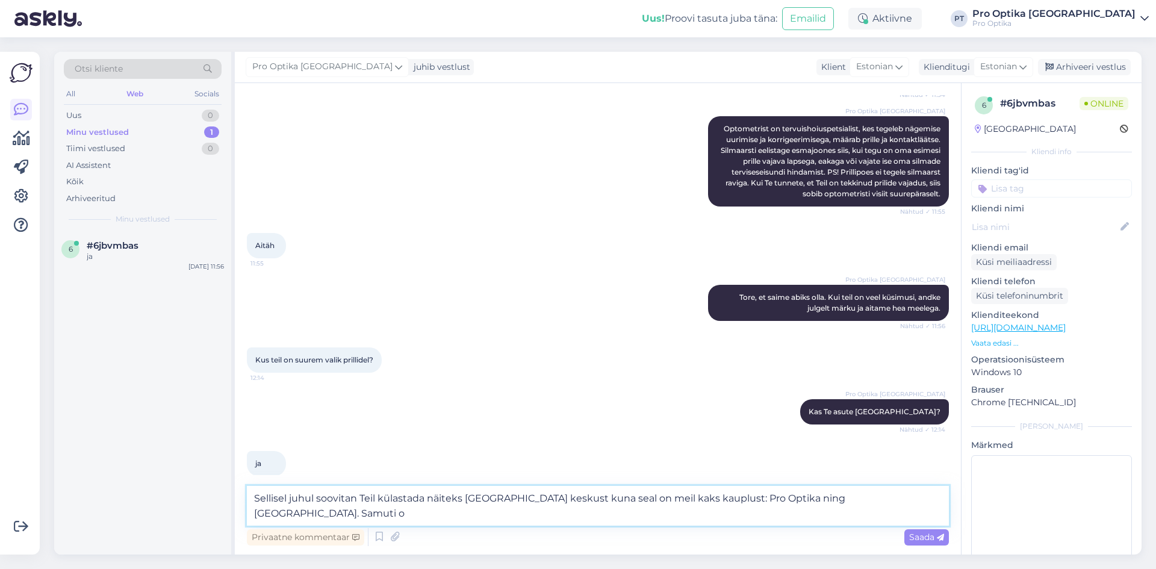
scroll to position [314, 0]
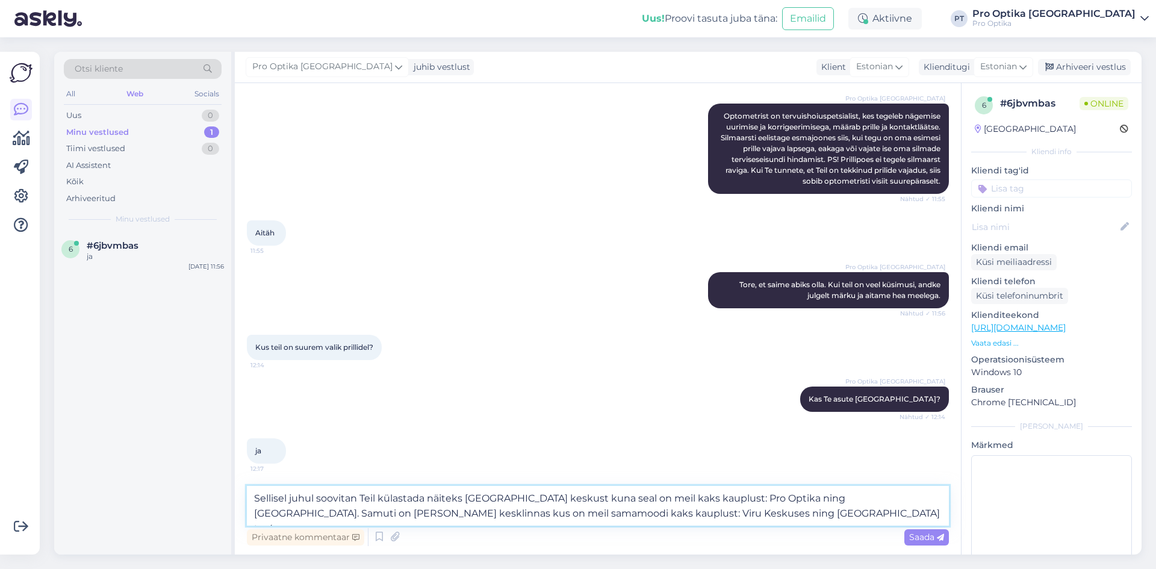
type textarea "Sellisel juhul soovitan Teil külastada näiteks [GEOGRAPHIC_DATA] keskust kuna s…"
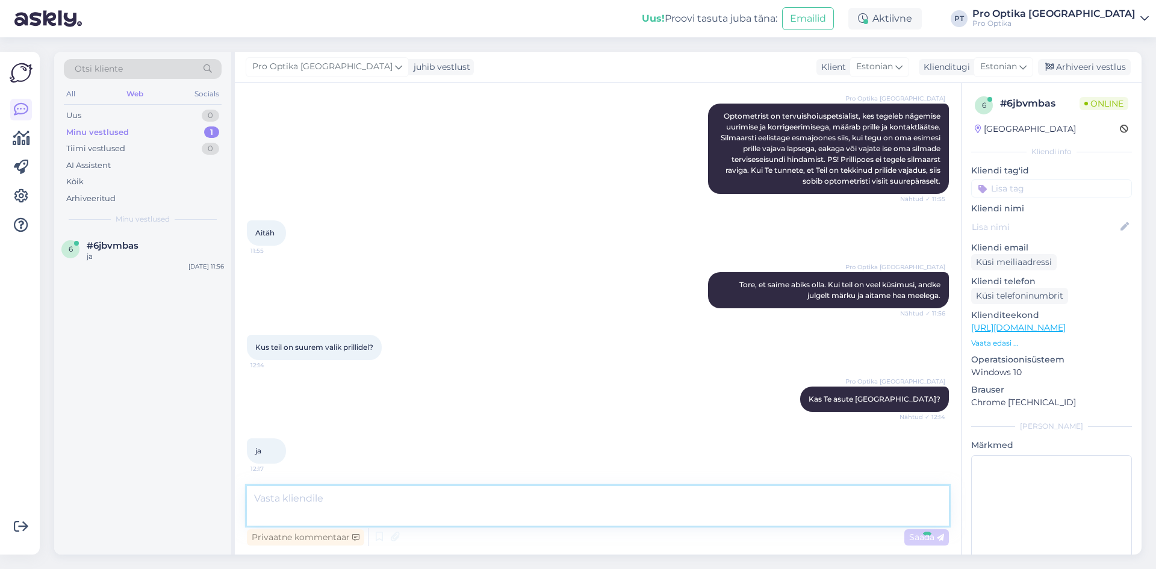
scroll to position [397, 0]
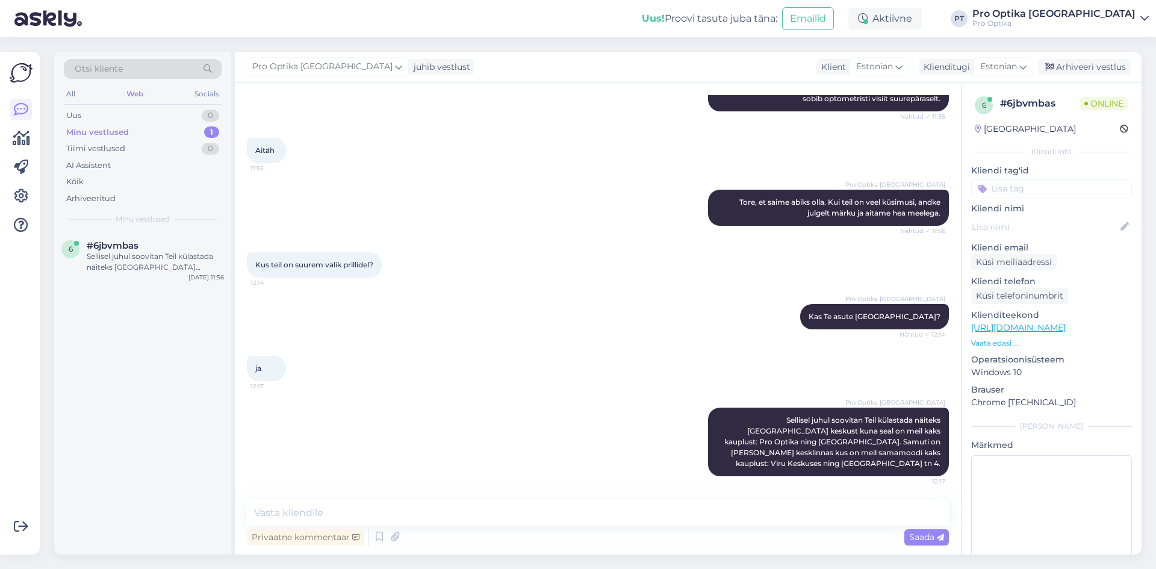
click at [143, 450] on div "6 #6jbvmbas Sellisel juhul soovitan Teil külastada näiteks [GEOGRAPHIC_DATA] ke…" at bounding box center [142, 393] width 177 height 323
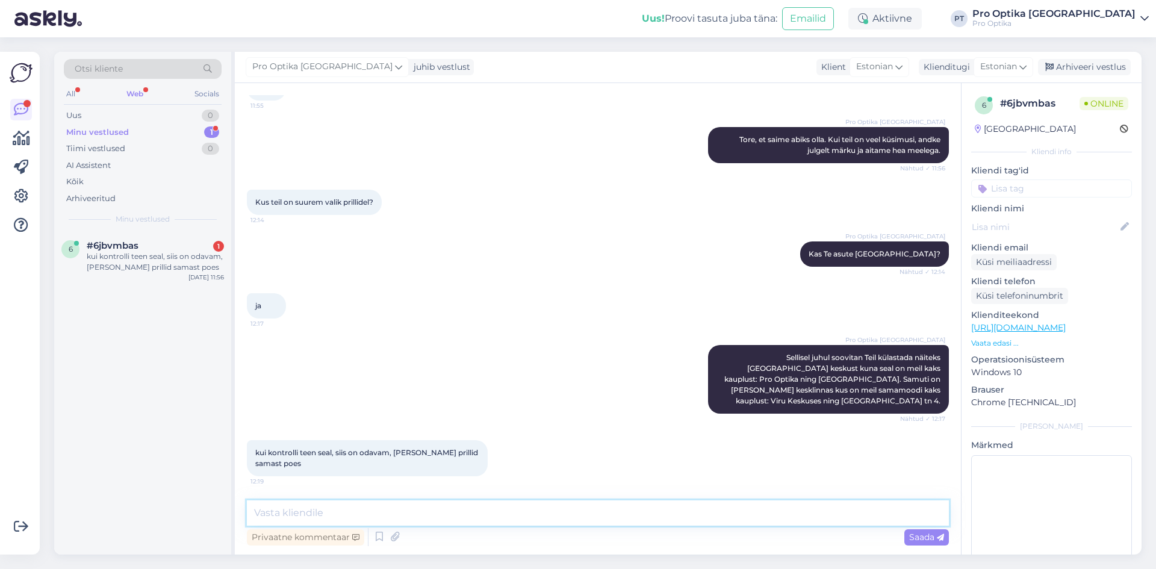
click at [378, 515] on textarea at bounding box center [598, 512] width 702 height 25
click at [382, 543] on icon at bounding box center [379, 537] width 14 height 18
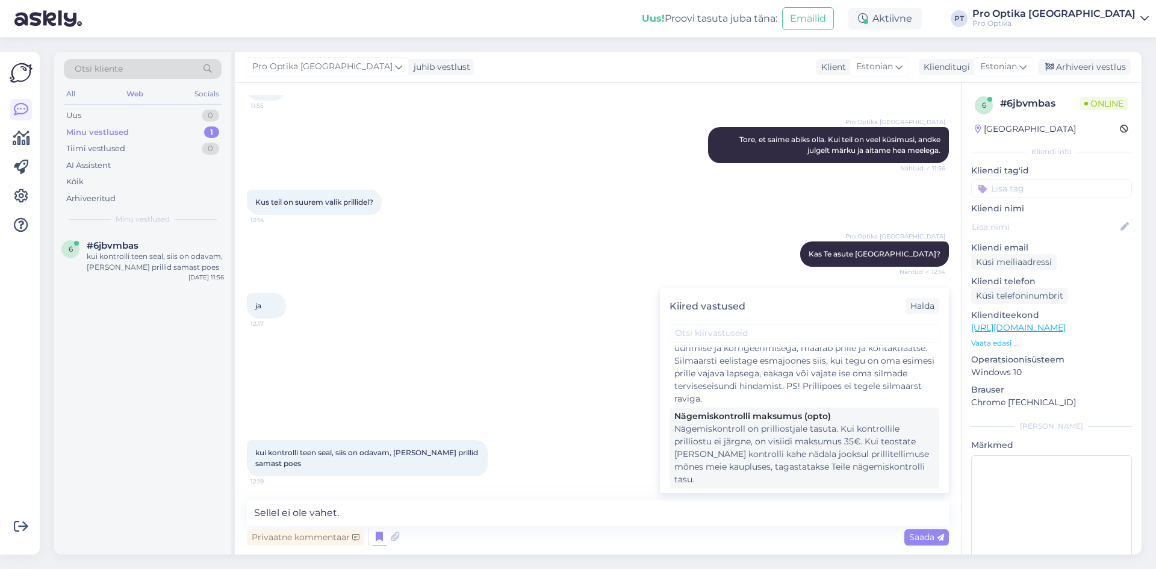
scroll to position [181, 0]
click at [763, 453] on div "Nägemiskontroll on prilliostjale tasuta. Kui kontrollile prilliostu ei järgne, …" at bounding box center [804, 455] width 260 height 63
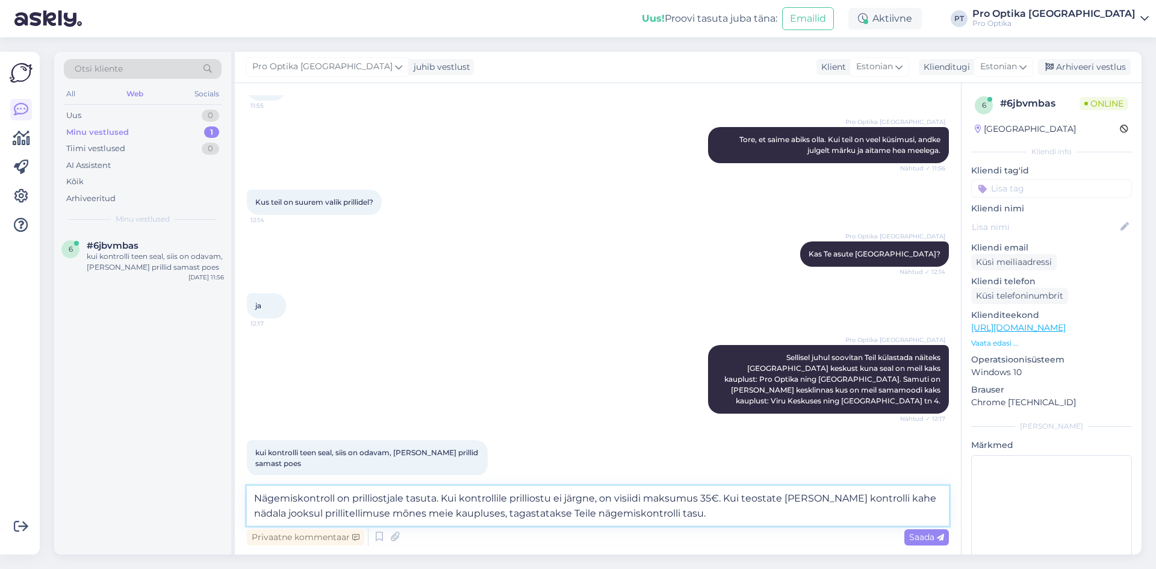
click at [255, 497] on textarea "Nägemiskontroll on prilliostjale tasuta. Kui kontrollile prilliostu ei järgne, …" at bounding box center [598, 506] width 702 height 40
type textarea "Sellel ei ole vahet. Nägemiskontroll on prilliostjale tasuta. Kui kontrollile p…"
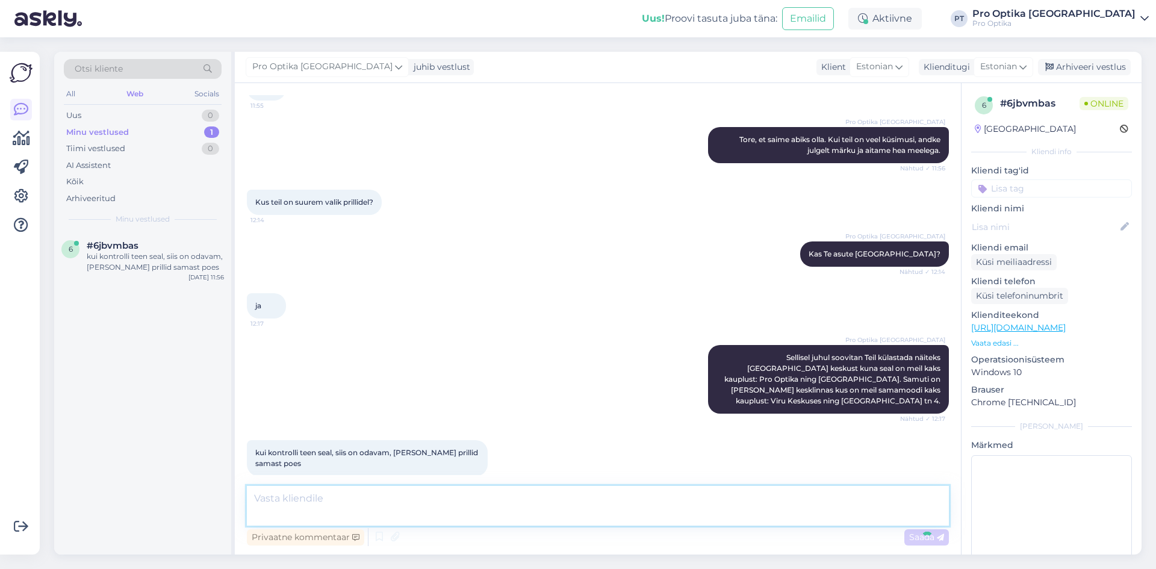
scroll to position [555, 0]
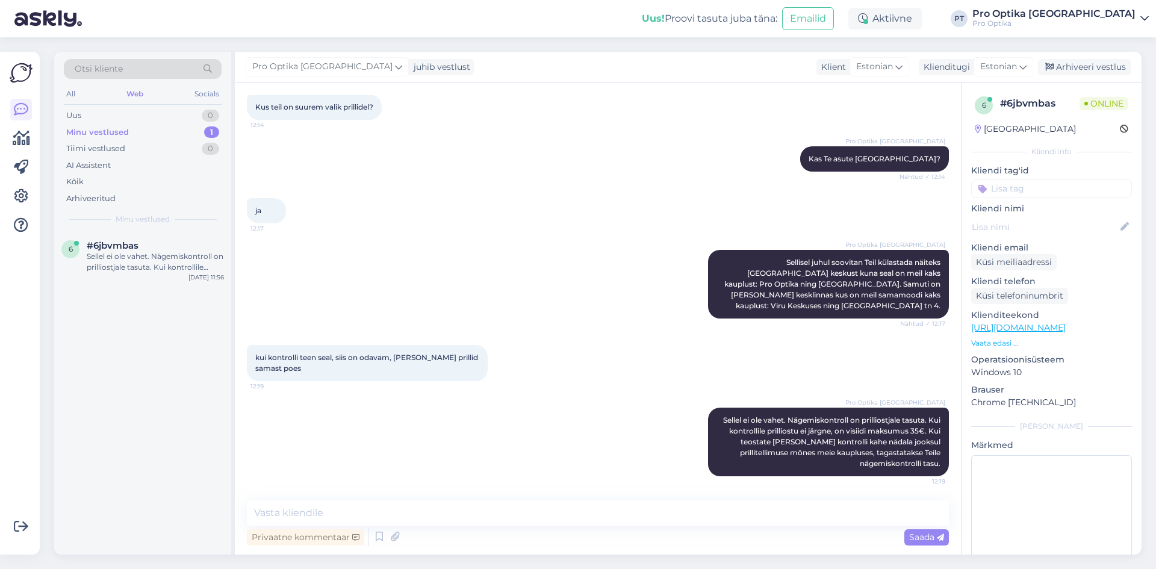
click at [125, 387] on div "6 #6jbvmbas Sellel ei ole vahet. Nägemiskontroll on prilliostjale tasuta. Kui k…" at bounding box center [142, 393] width 177 height 323
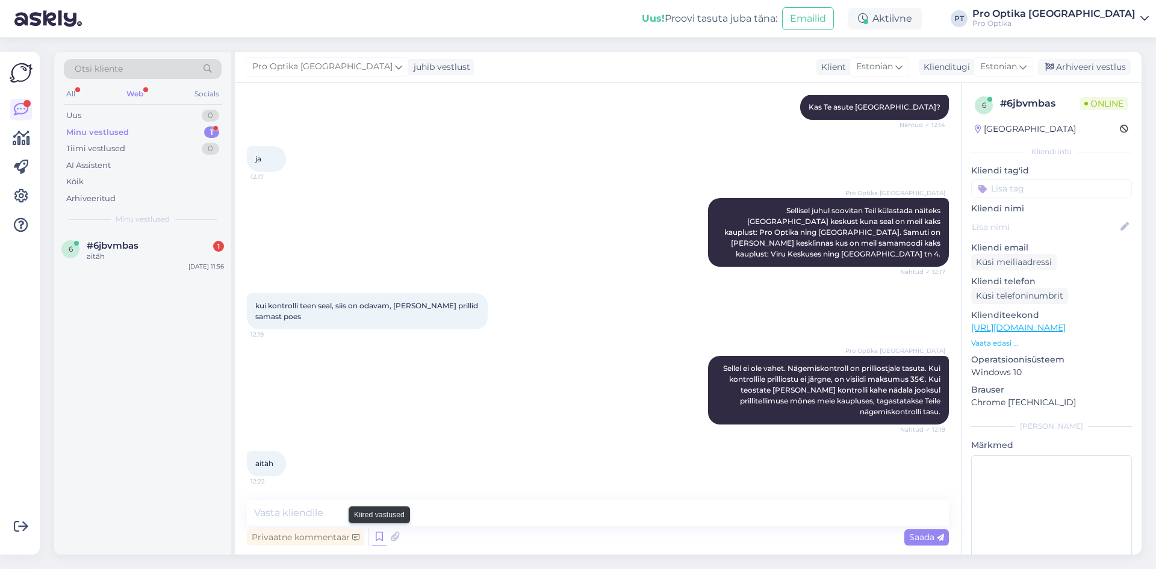
click at [381, 530] on icon at bounding box center [379, 537] width 14 height 18
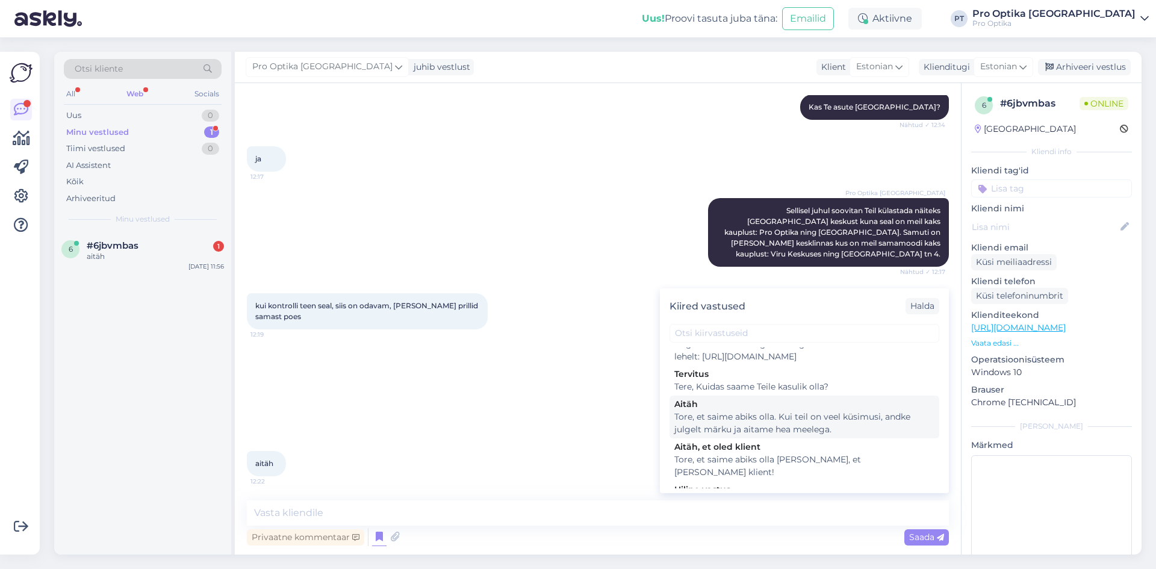
scroll to position [361, 0]
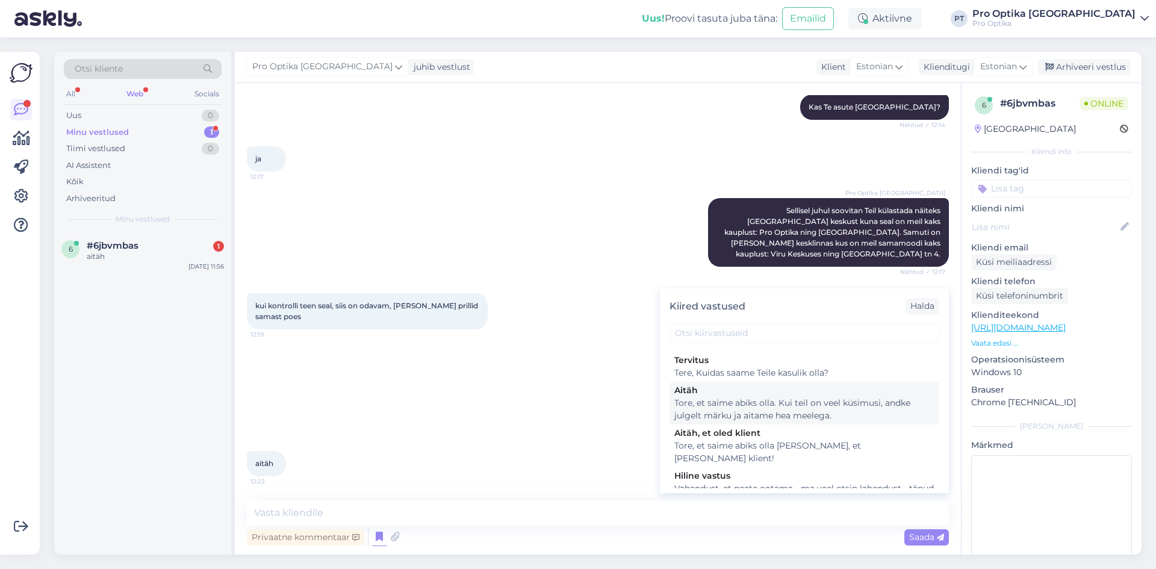
click at [755, 420] on div "Tore, et saime abiks olla. Kui teil on veel küsimusi, andke julgelt märku ja ai…" at bounding box center [804, 409] width 260 height 25
type textarea "Tore, et saime abiks olla. Kui teil on veel küsimusi, andke julgelt märku ja ai…"
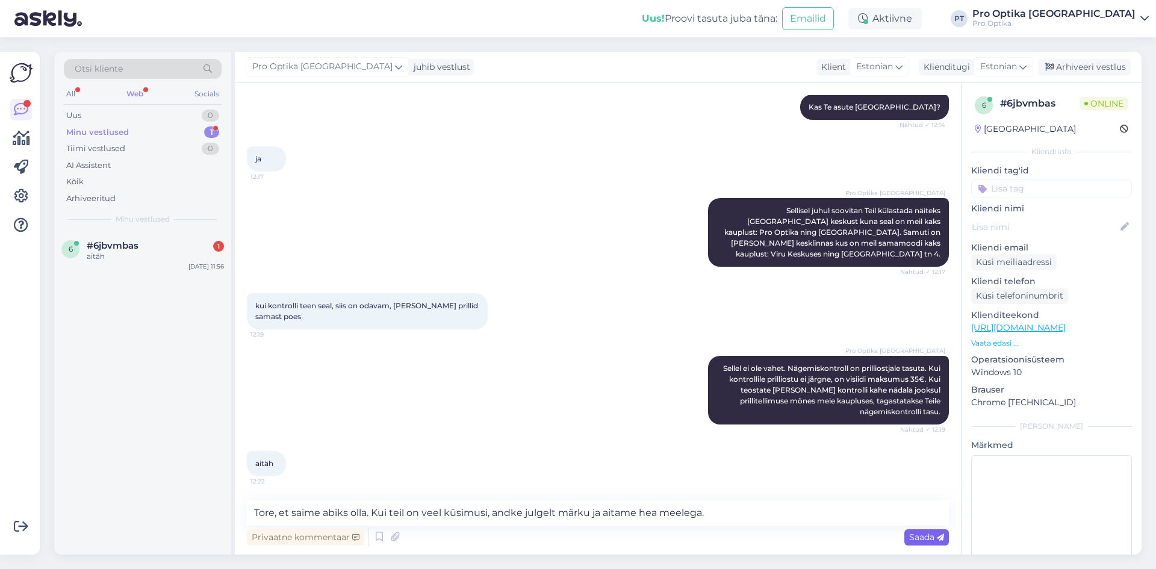
click at [920, 538] on span "Saada" at bounding box center [926, 537] width 35 height 11
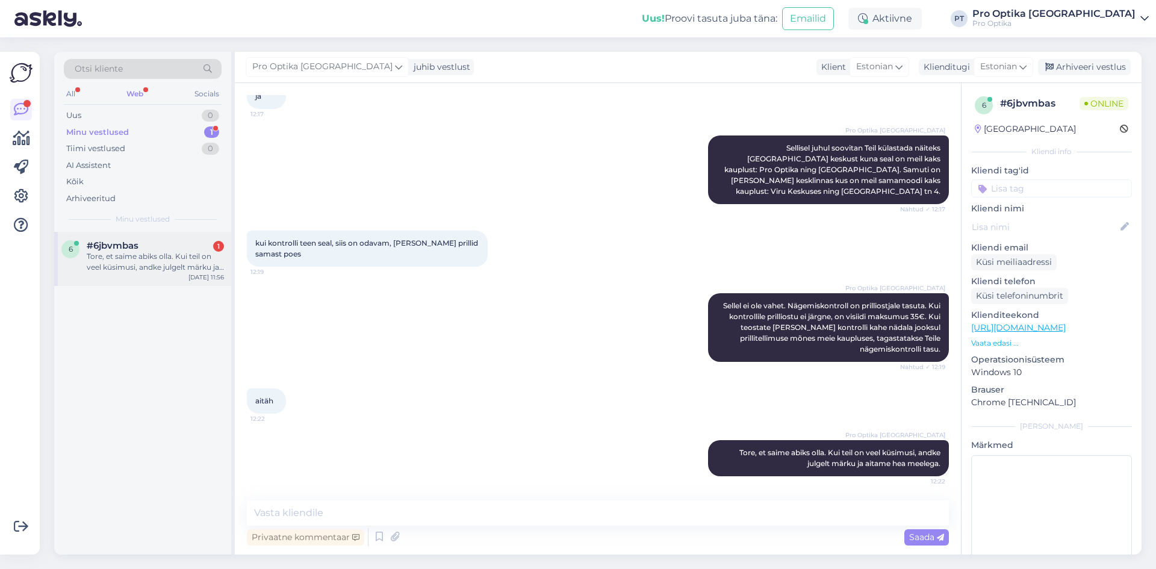
click at [129, 258] on div "Tore, et saime abiks olla. Kui teil on veel küsimusi, andke julgelt märku ja ai…" at bounding box center [155, 262] width 137 height 22
click at [524, 511] on textarea at bounding box center [598, 512] width 702 height 25
drag, startPoint x: 121, startPoint y: 468, endPoint x: 101, endPoint y: 259, distance: 210.5
click at [122, 423] on div "6 #6jbvmbas 1 Tore, et saime abiks olla. Kui teil on veel küsimusi, andke julge…" at bounding box center [142, 393] width 177 height 323
click at [180, 134] on div "Minu vestlused 1" at bounding box center [143, 132] width 158 height 17
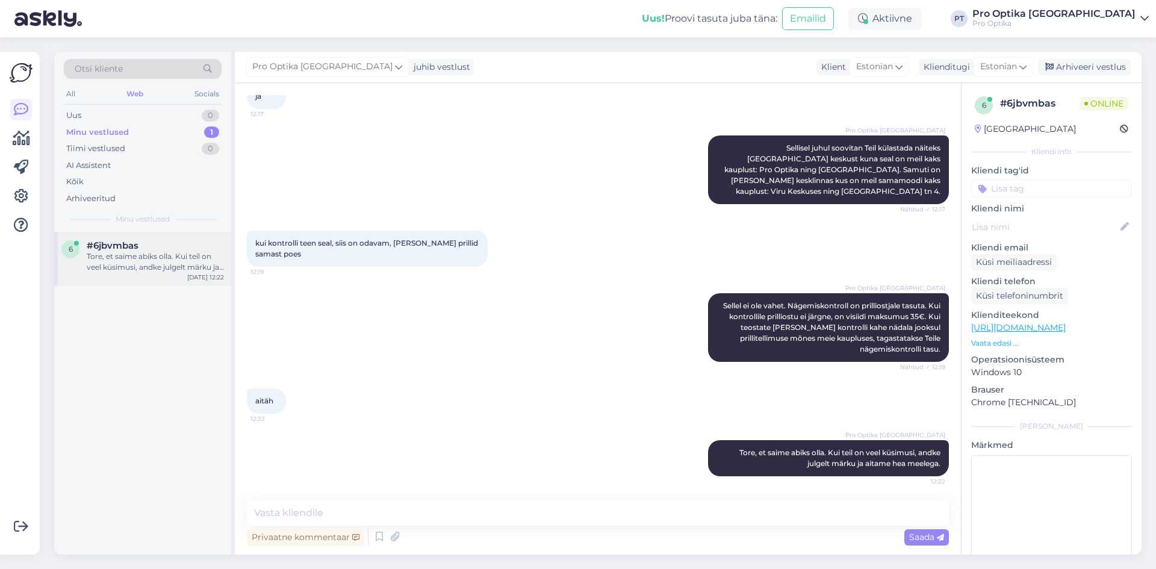
click at [162, 240] on div "#6jbvmbas" at bounding box center [155, 245] width 137 height 11
click at [1114, 70] on div "Arhiveeri vestlus" at bounding box center [1084, 67] width 93 height 16
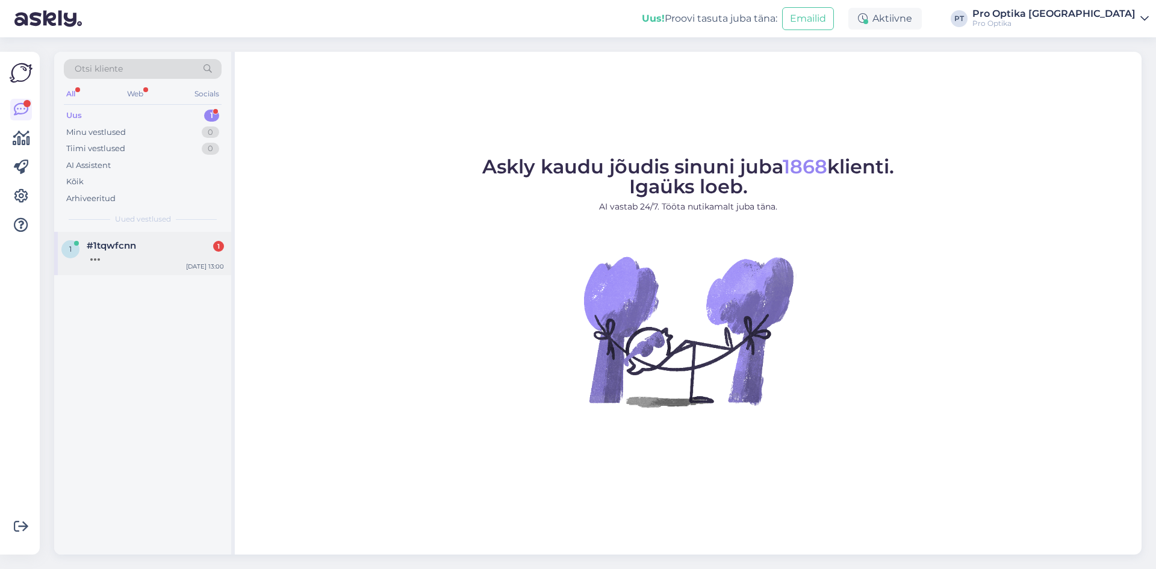
click at [157, 261] on div at bounding box center [155, 256] width 137 height 11
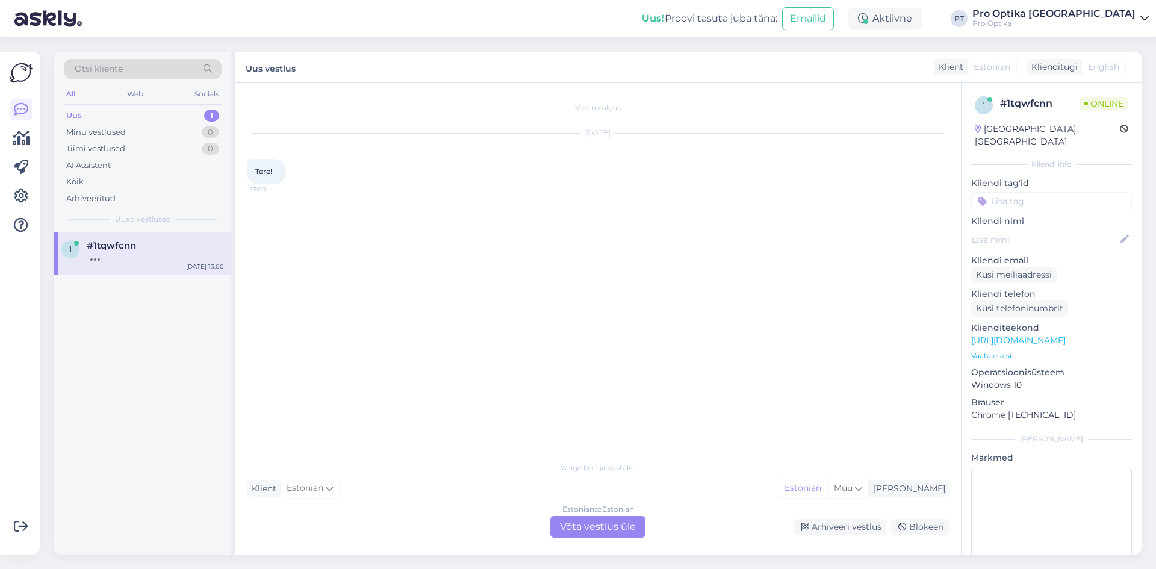
click at [565, 522] on div "Estonian to Estonian Võta vestlus üle" at bounding box center [597, 527] width 95 height 22
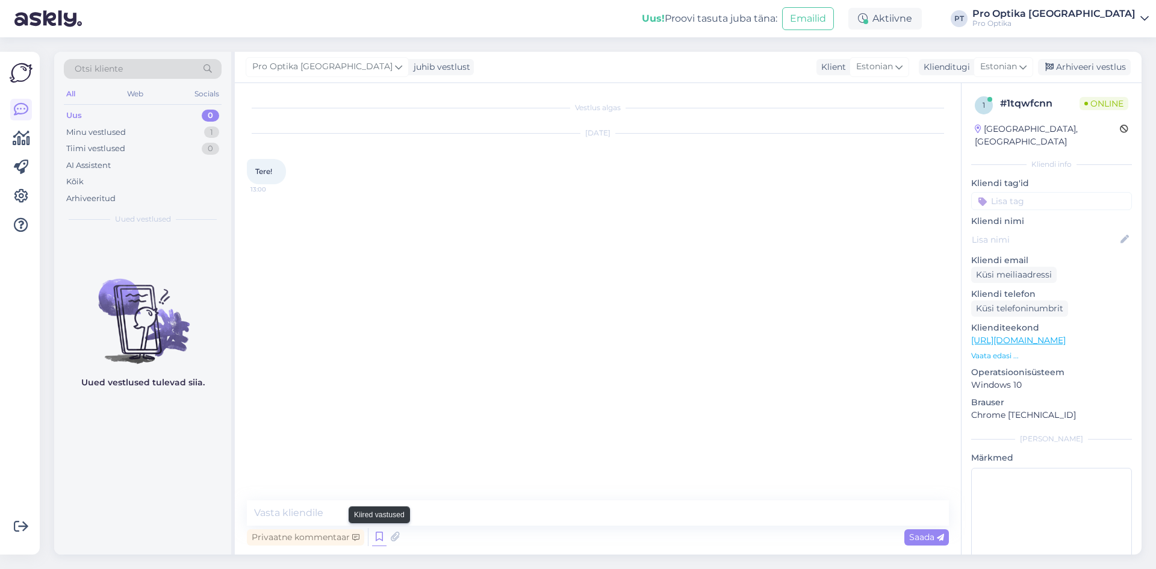
click at [381, 544] on icon at bounding box center [379, 537] width 14 height 18
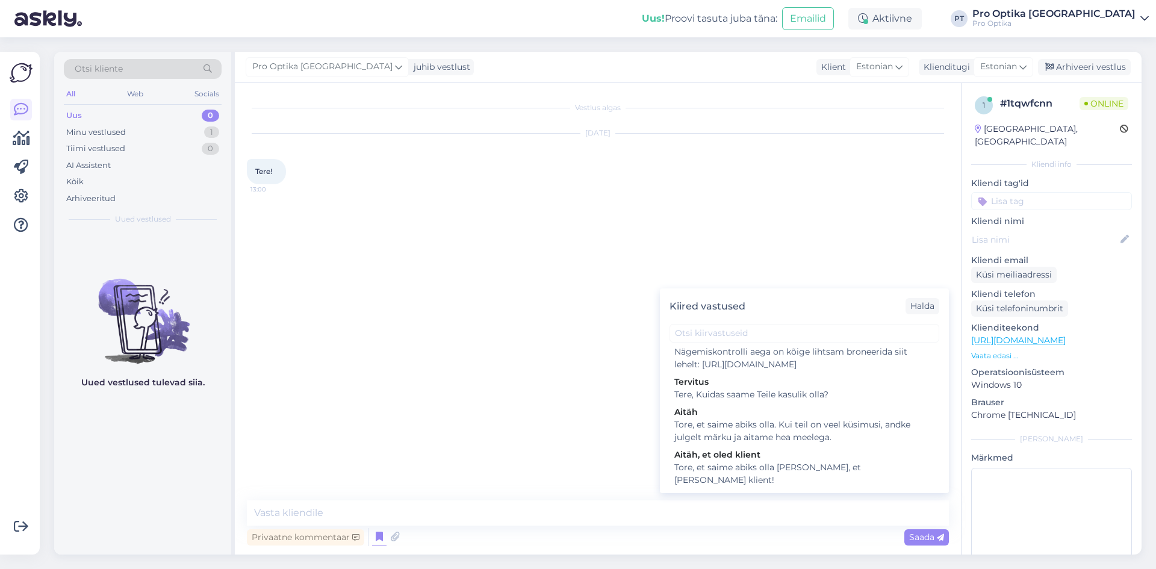
scroll to position [361, 0]
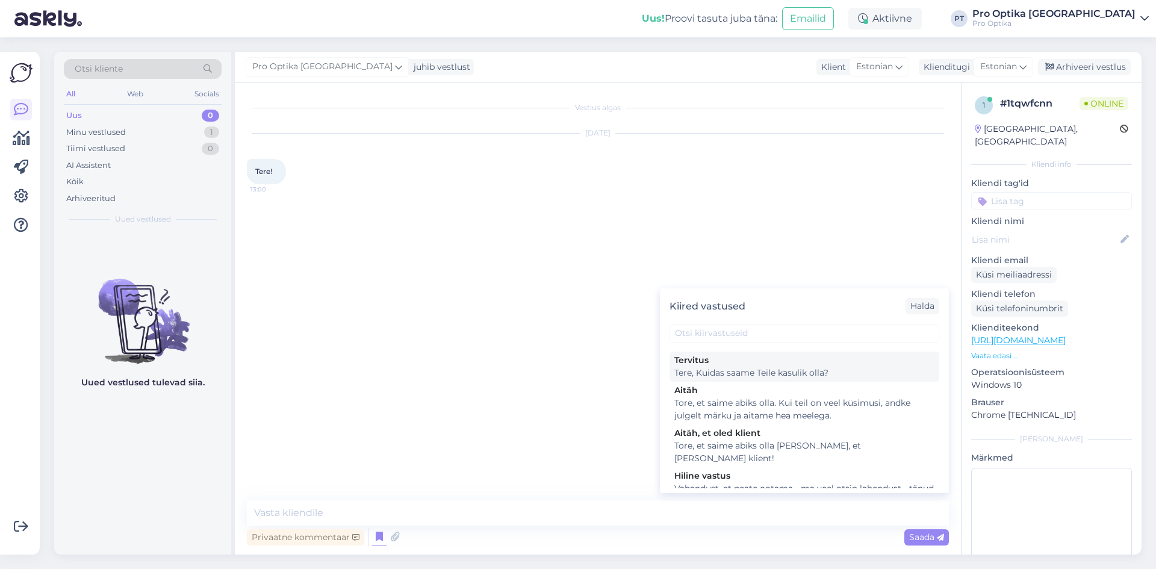
click at [761, 379] on div "Tere, Kuidas saame Teile kasulik olla?" at bounding box center [804, 373] width 260 height 13
type textarea "Tere, Kuidas saame Teile kasulik olla?"
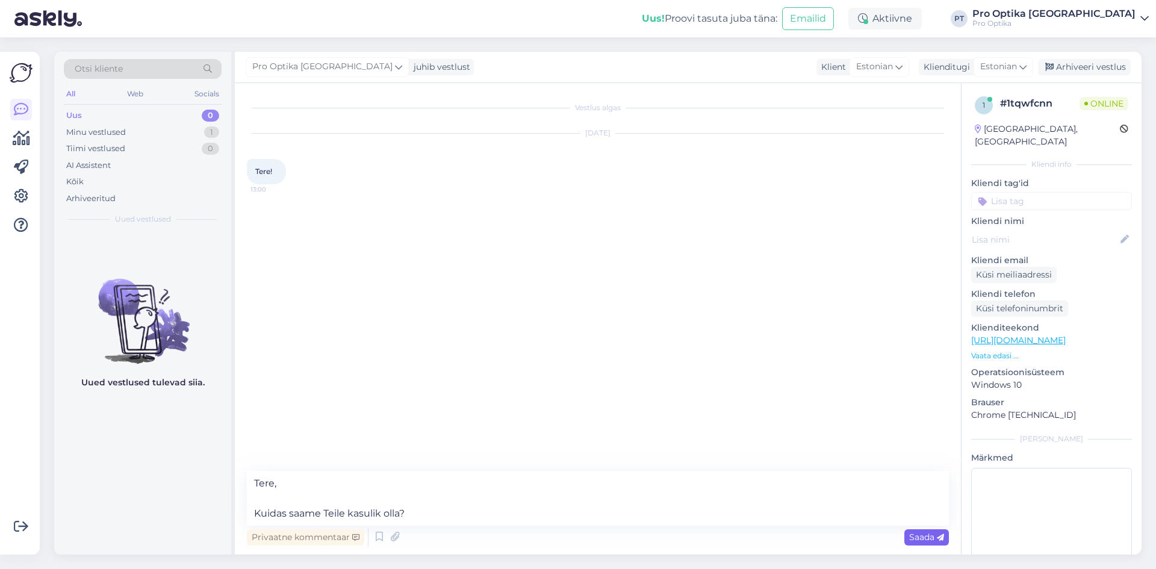
click at [914, 535] on span "Saada" at bounding box center [926, 537] width 35 height 11
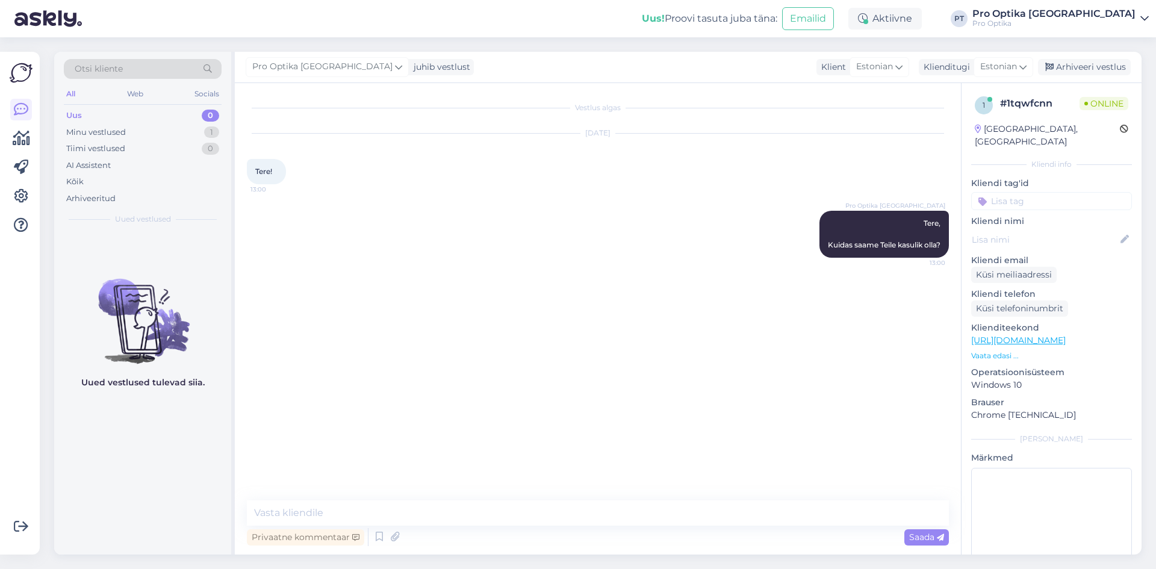
click at [184, 480] on div "Uued vestlused tulevad siia." at bounding box center [142, 393] width 177 height 323
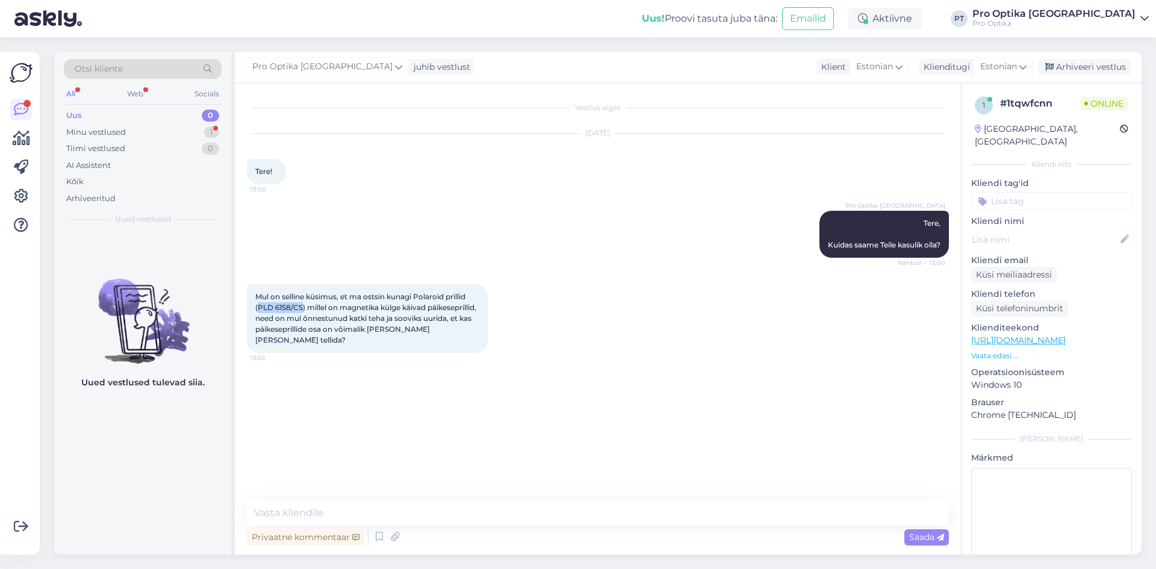
drag, startPoint x: 303, startPoint y: 307, endPoint x: 257, endPoint y: 306, distance: 45.8
click at [257, 306] on span "Mul on selline küsimus, et ma ostsin kunagi Polaroid prillid (PLD 6158/CS) mill…" at bounding box center [366, 318] width 223 height 52
copy span "PLD 6158/CS"
click at [445, 520] on textarea at bounding box center [598, 512] width 702 height 25
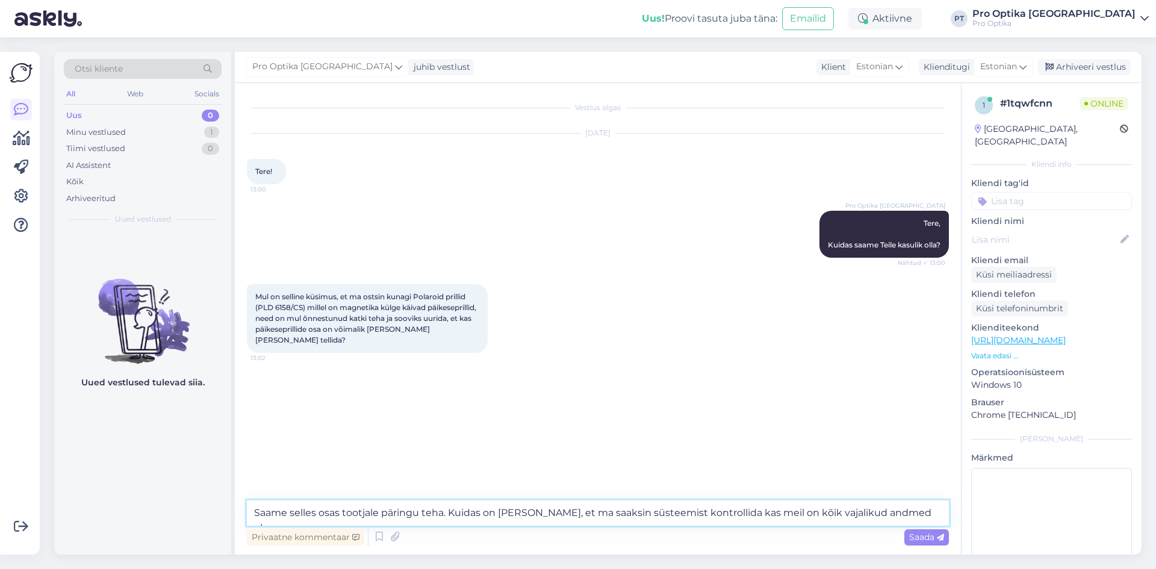
type textarea "Saame selles osas tootjale päringu teha. Kuidas on Teie nimi, et ma saaksin süs…"
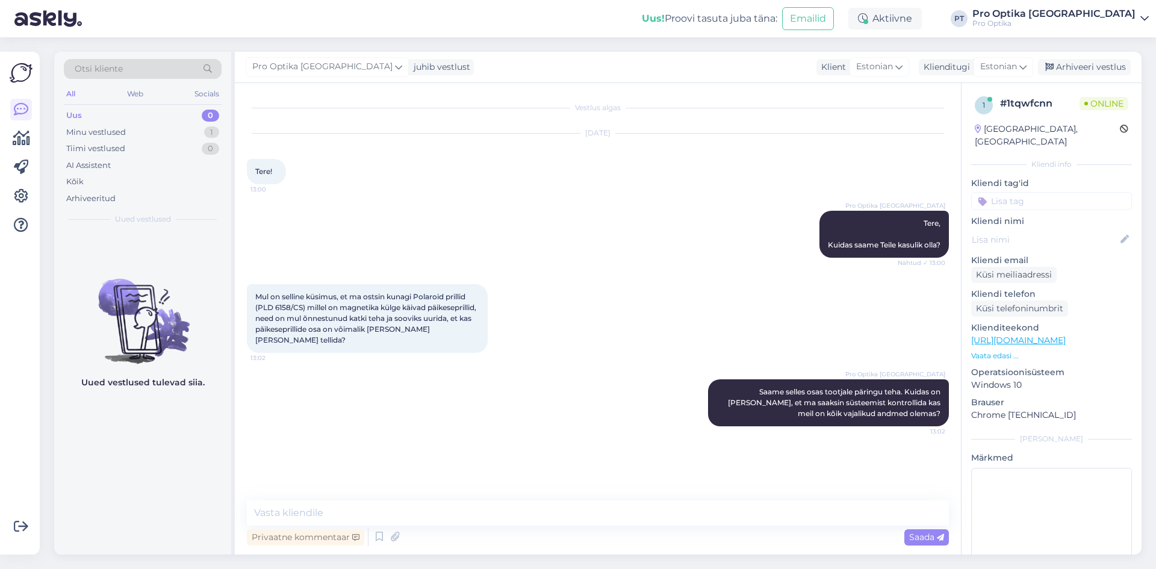
click at [172, 484] on div "Uued vestlused tulevad siia." at bounding box center [142, 393] width 177 height 323
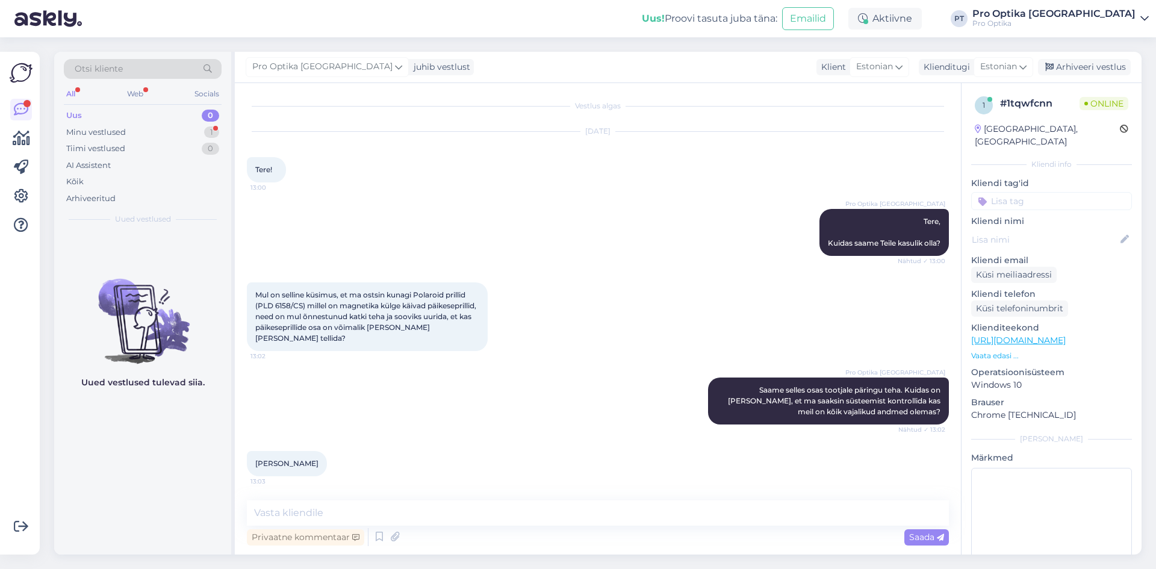
drag, startPoint x: 305, startPoint y: 463, endPoint x: 252, endPoint y: 469, distance: 52.7
click at [252, 469] on div "Meelis Kristin 13:03" at bounding box center [287, 463] width 80 height 25
copy span "Meelis Kristin"
click at [399, 507] on textarea at bounding box center [598, 512] width 702 height 25
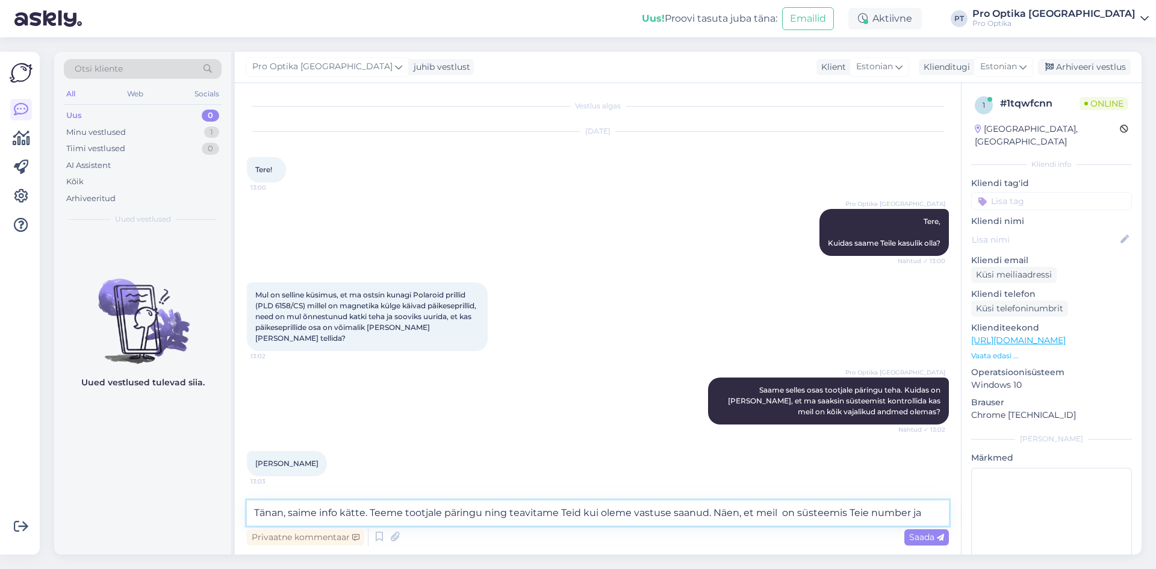
scroll to position [14, 0]
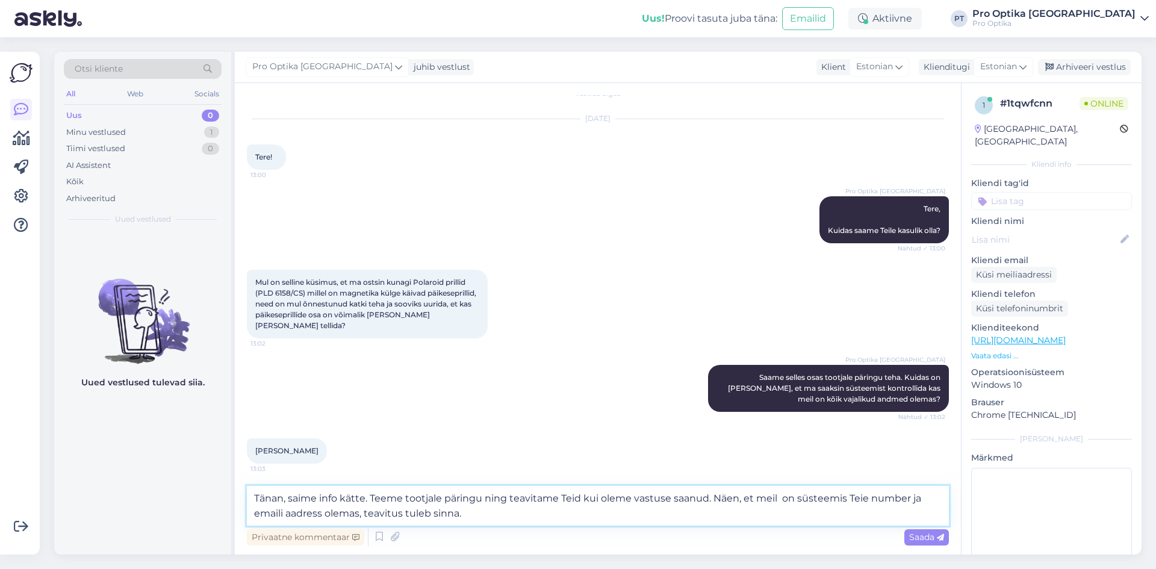
type textarea "Tänan, saime info kätte. Teeme tootjale päringu ning teavitame Teid kui oleme v…"
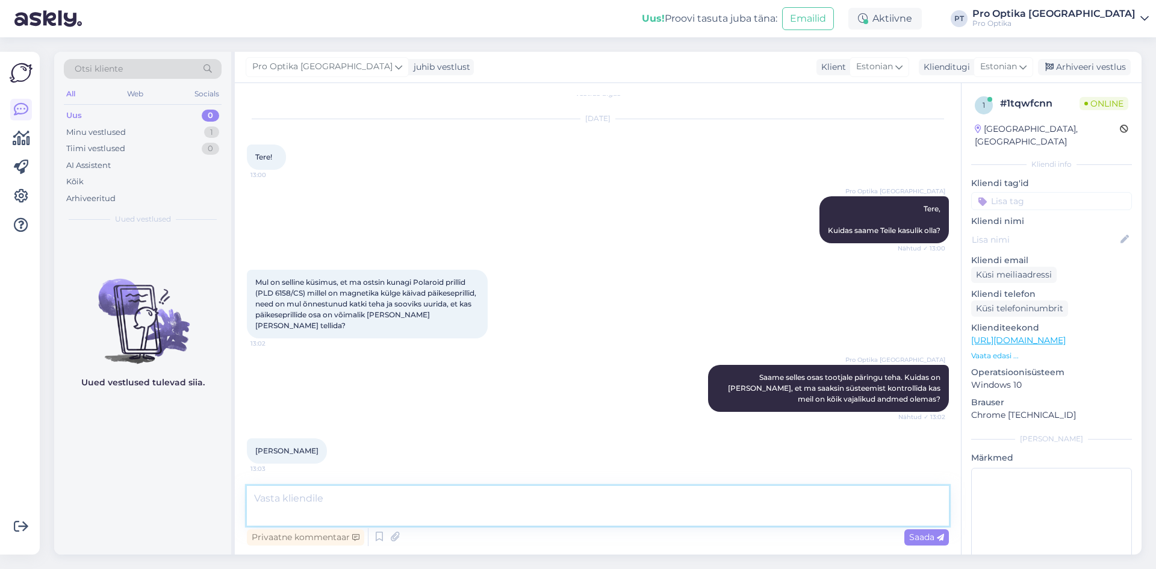
scroll to position [86, 0]
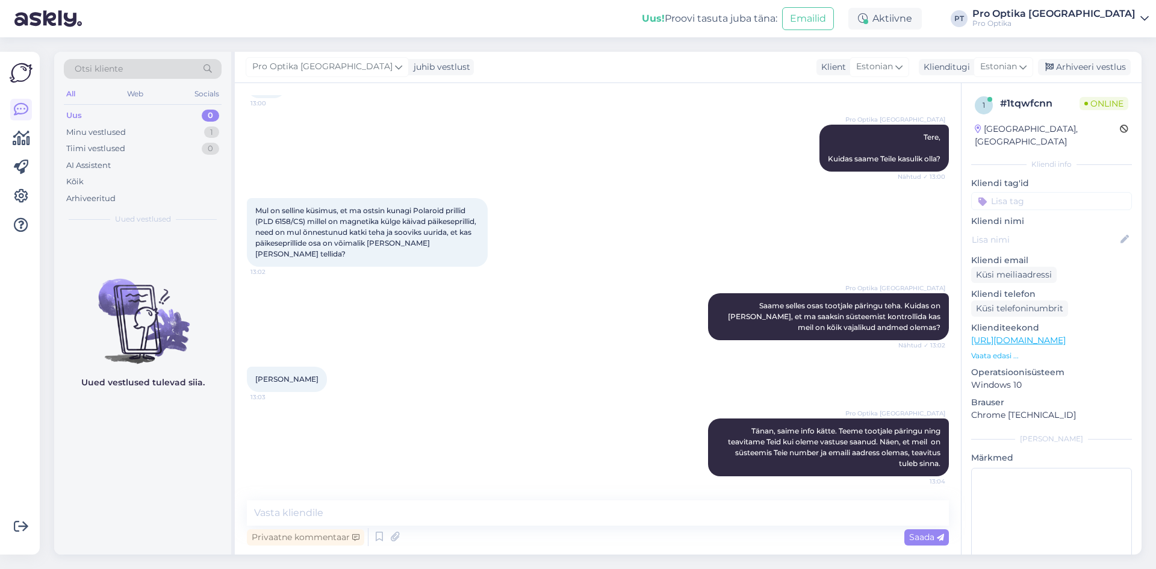
click at [108, 468] on div "Uued vestlused tulevad siia." at bounding box center [142, 393] width 177 height 323
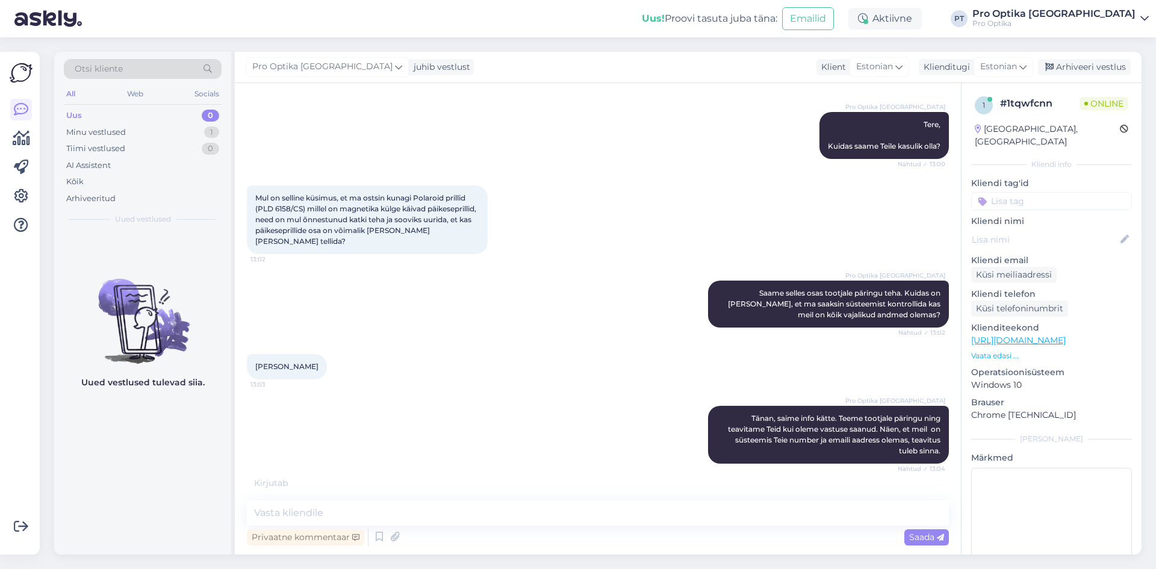
drag, startPoint x: 303, startPoint y: 367, endPoint x: 254, endPoint y: 370, distance: 50.0
click at [254, 370] on div "Meelis Kristin 13:03" at bounding box center [287, 366] width 80 height 25
copy span "Meelis Kristin"
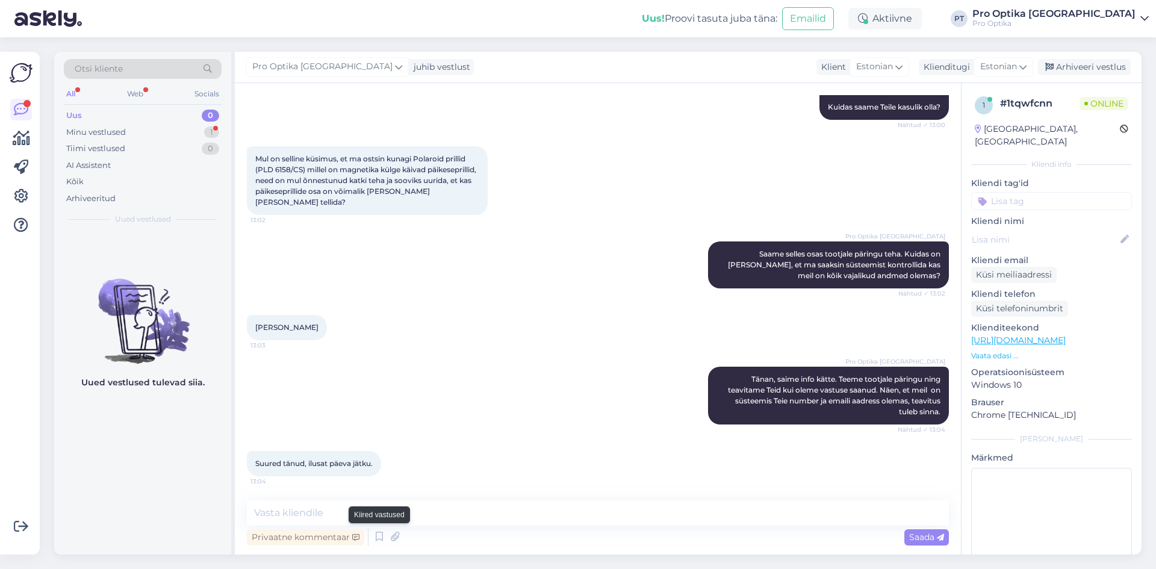
drag, startPoint x: 379, startPoint y: 540, endPoint x: 606, endPoint y: 501, distance: 230.3
click at [379, 540] on icon at bounding box center [379, 537] width 14 height 18
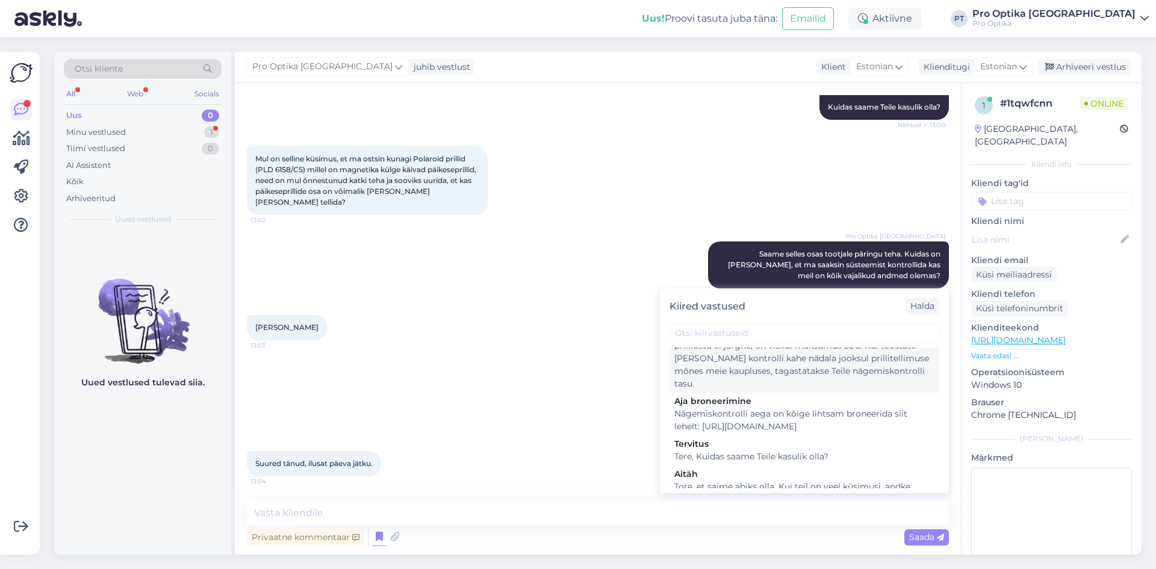
scroll to position [301, 0]
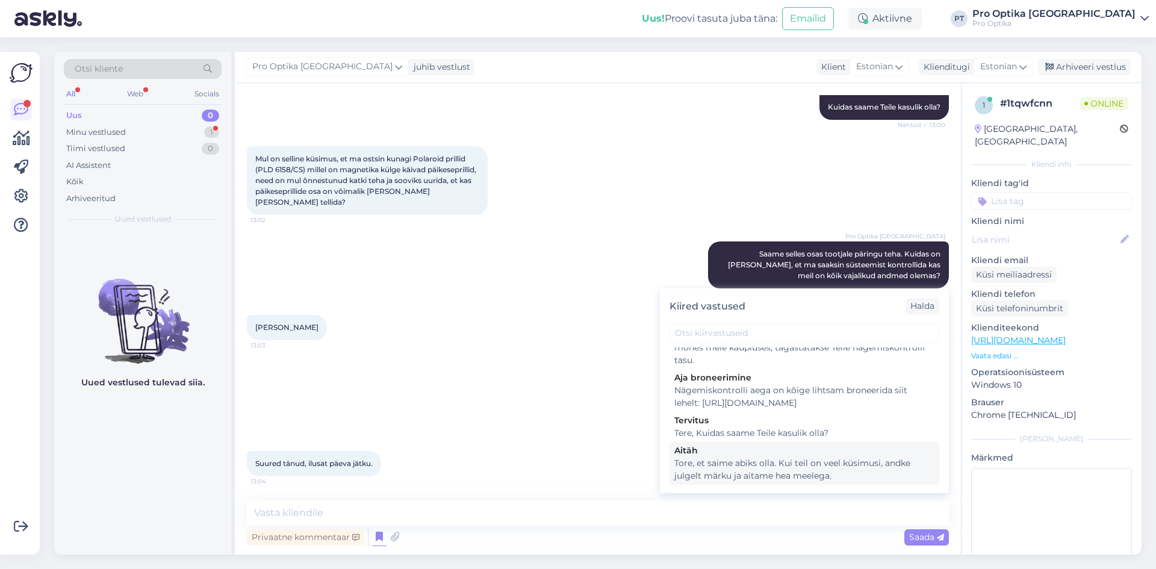
click at [762, 473] on div "Tore, et saime abiks olla. Kui teil on veel küsimusi, andke julgelt märku ja ai…" at bounding box center [804, 469] width 260 height 25
type textarea "Tore, et saime abiks olla. Kui teil on veel küsimusi, andke julgelt märku ja ai…"
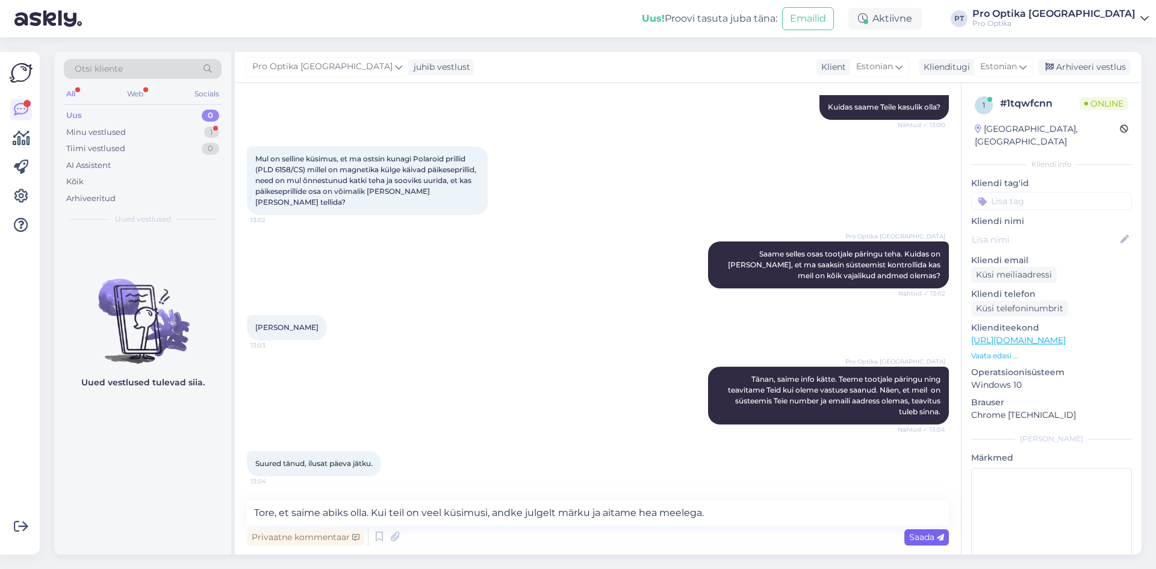
click at [906, 540] on div "Saada" at bounding box center [926, 537] width 45 height 16
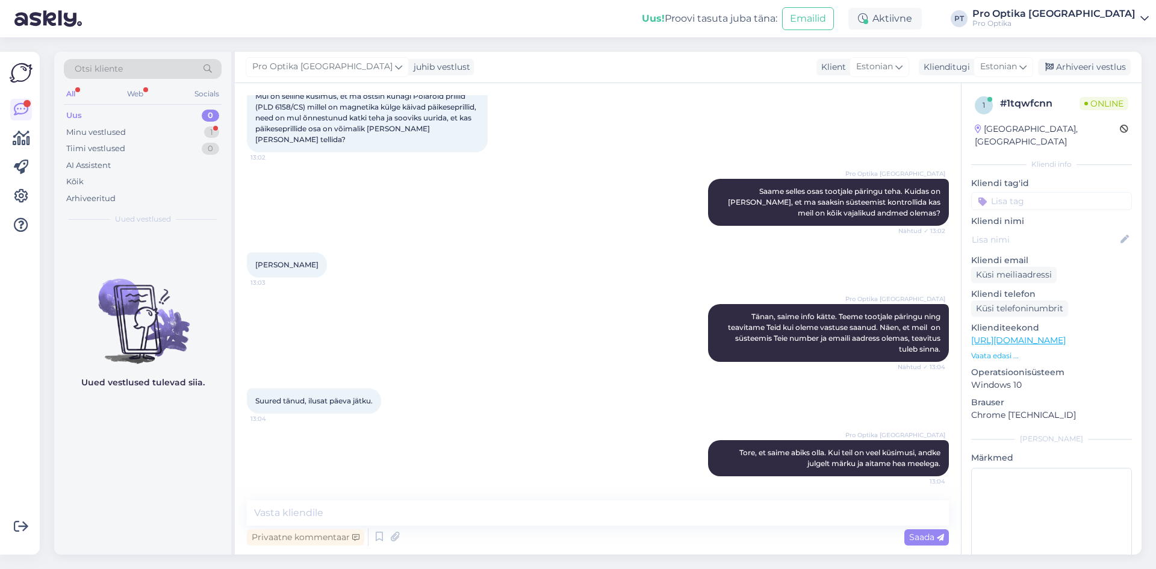
click at [73, 514] on div "Uued vestlused tulevad siia." at bounding box center [142, 393] width 177 height 323
click at [144, 96] on div "Web" at bounding box center [135, 94] width 21 height 16
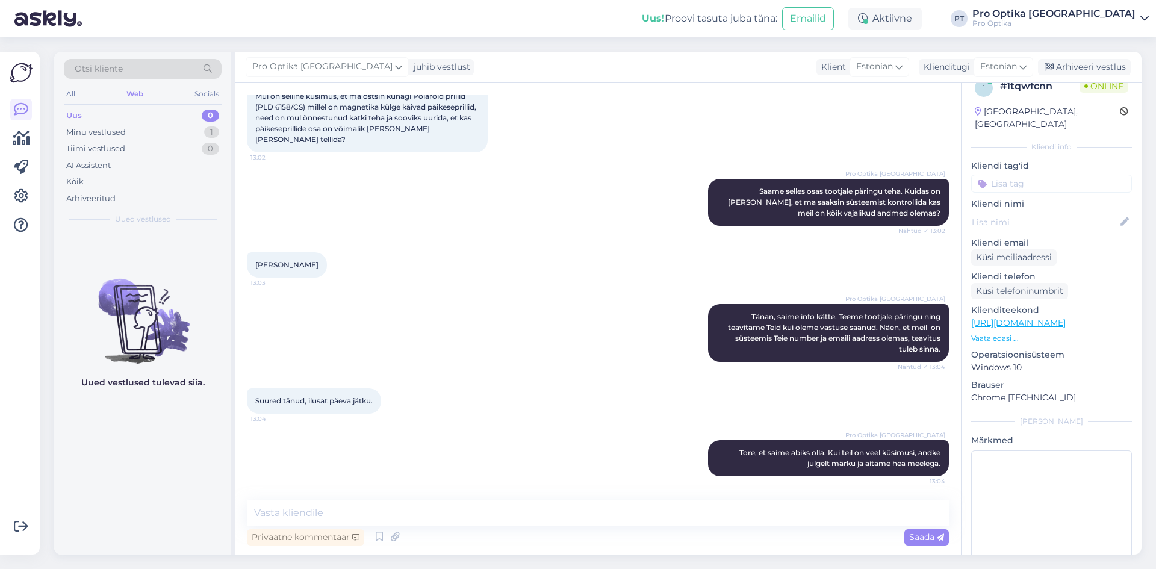
scroll to position [27, 0]
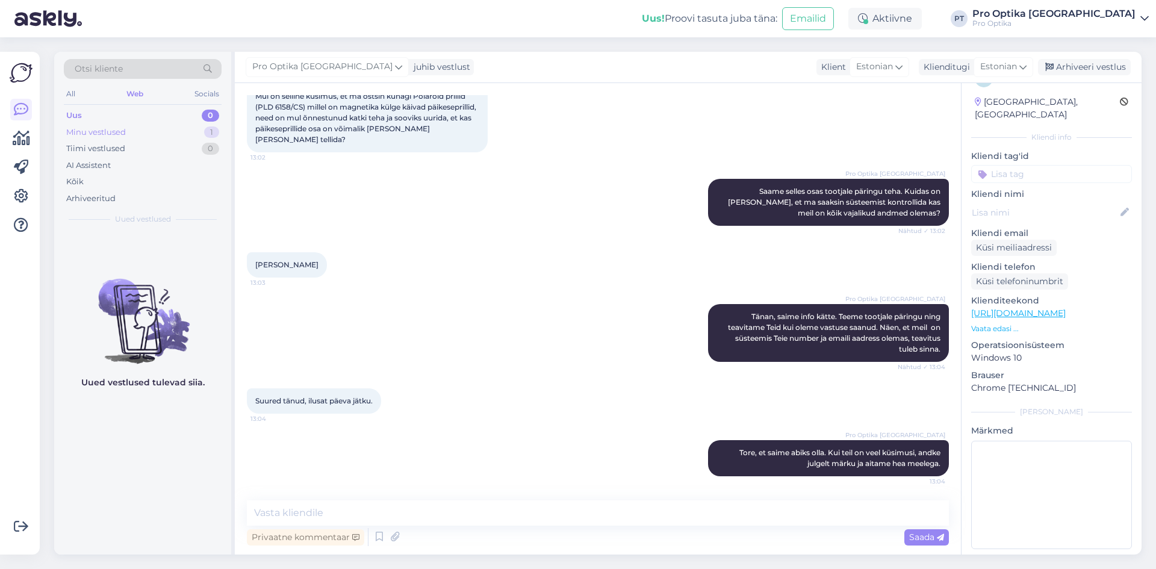
click at [102, 126] on div "Minu vestlused" at bounding box center [96, 132] width 60 height 12
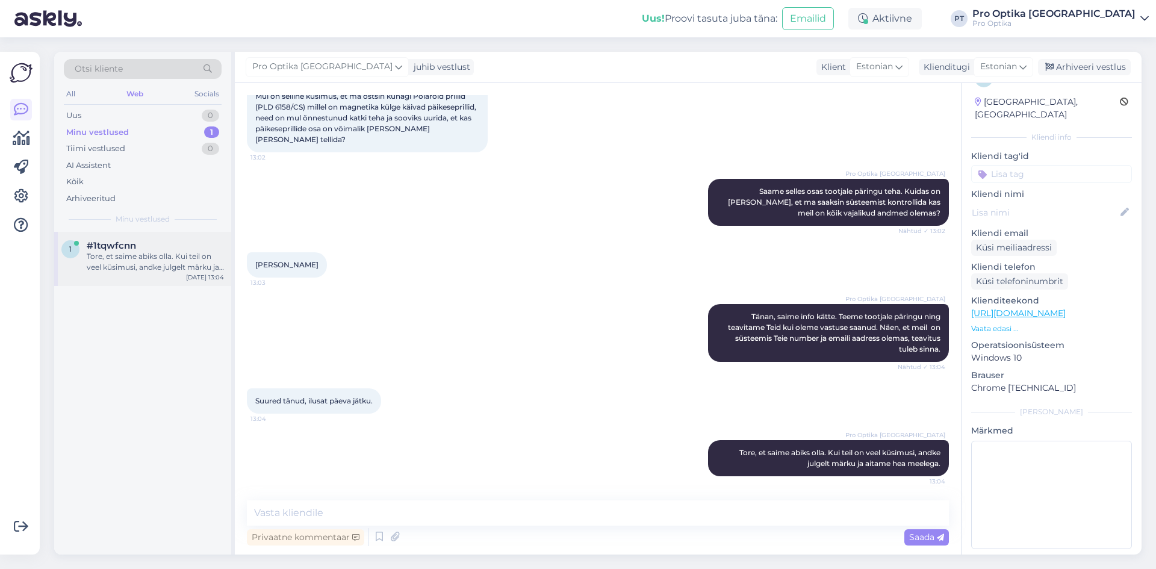
click at [128, 255] on div "Tore, et saime abiks olla. Kui teil on veel küsimusi, andke julgelt märku ja ai…" at bounding box center [155, 262] width 137 height 22
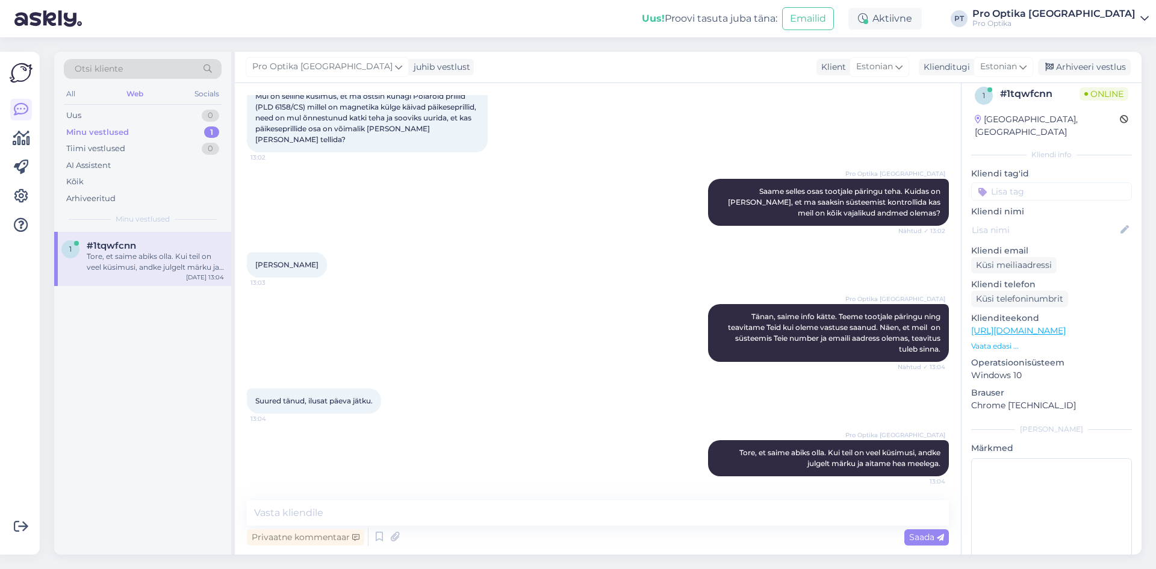
scroll to position [0, 0]
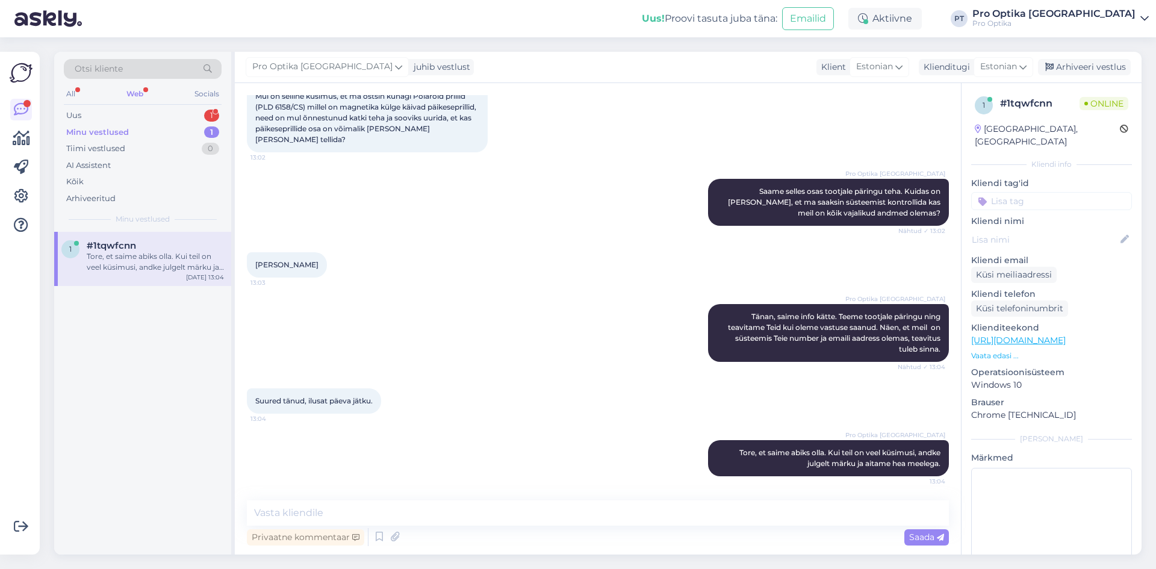
click at [134, 92] on div "Web" at bounding box center [135, 94] width 22 height 16
click at [140, 120] on div "Uus 1" at bounding box center [143, 115] width 158 height 17
click at [176, 272] on div "kas on võimalik maksta ka osamaksete kaupa" at bounding box center [155, 262] width 137 height 22
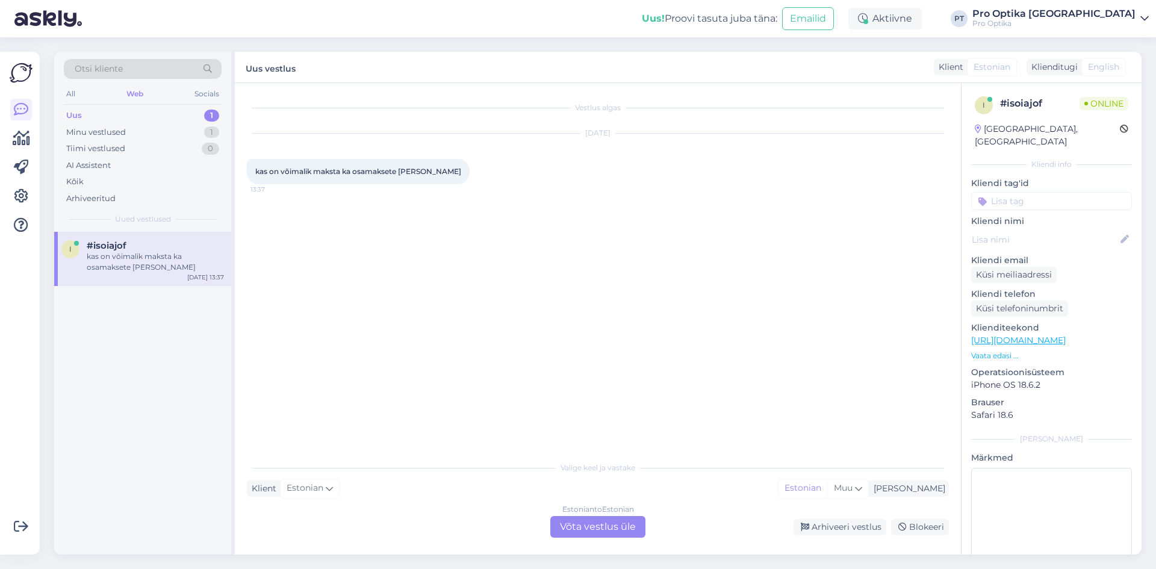
click at [621, 535] on div "Estonian to Estonian Võta vestlus üle" at bounding box center [597, 527] width 95 height 22
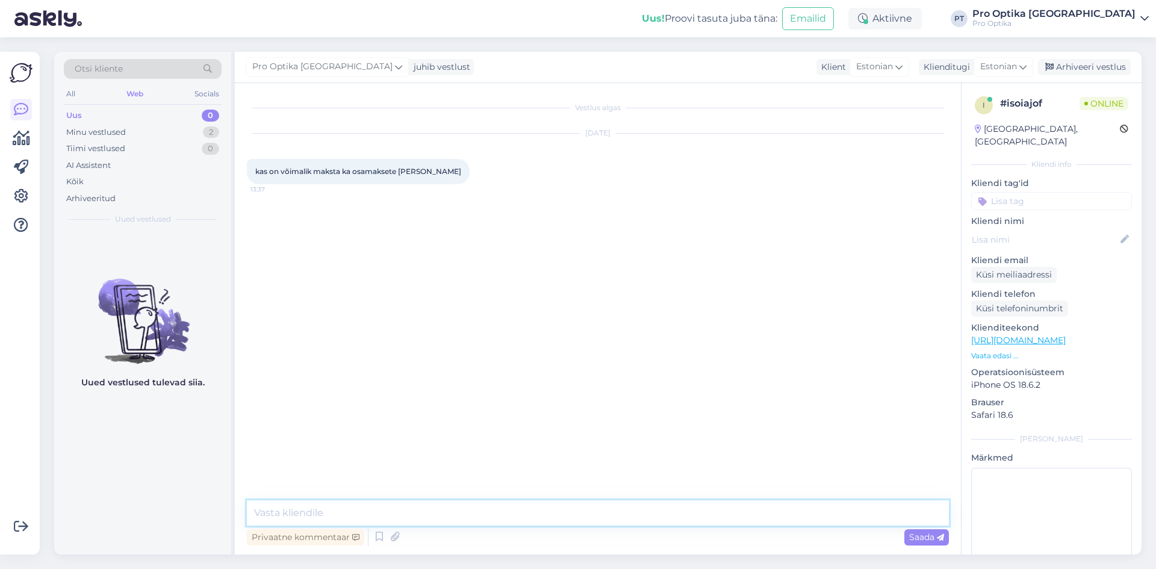
click at [515, 517] on textarea at bounding box center [598, 512] width 702 height 25
type textarea "Tere! Jah, on võimalik."
click at [126, 456] on div "Uued vestlused tulevad siia." at bounding box center [142, 393] width 177 height 323
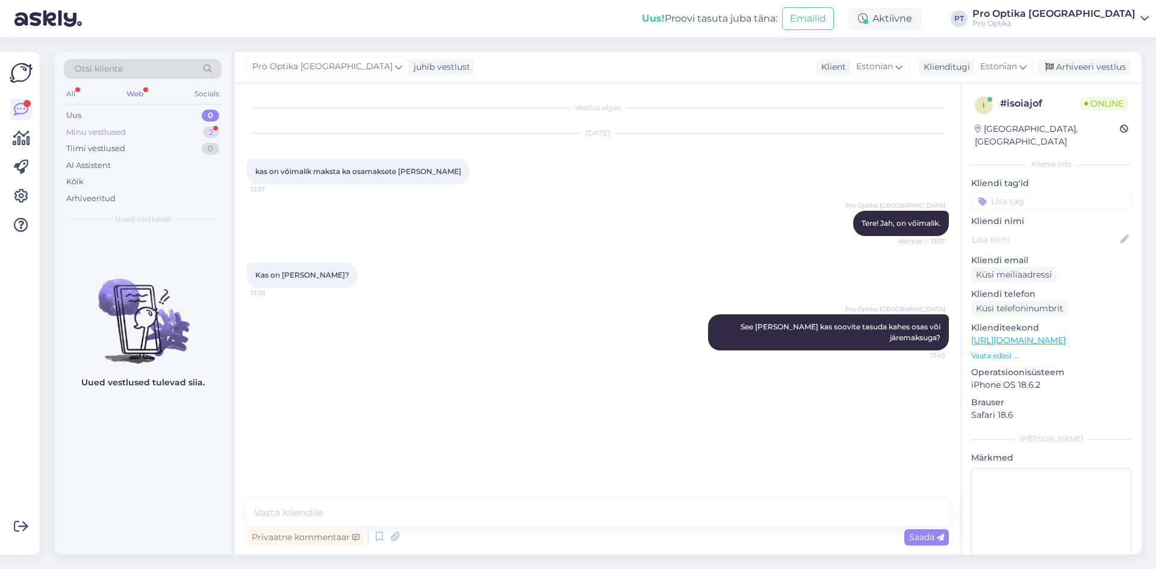
click at [151, 131] on div "Minu vestlused 2" at bounding box center [143, 132] width 158 height 17
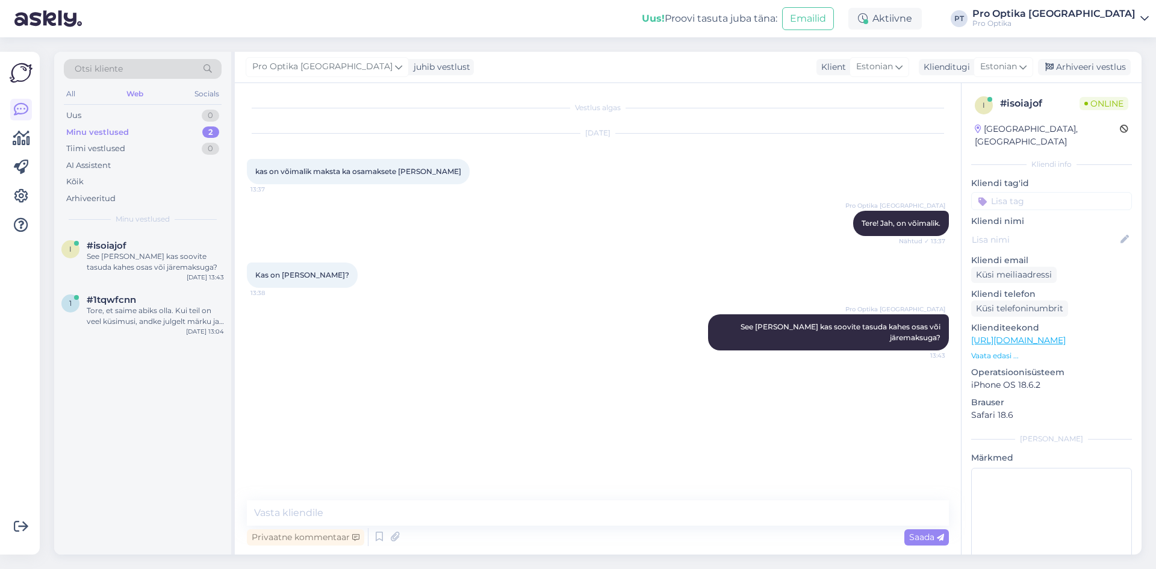
click at [132, 107] on div "Otsi kliente All Web Socials Uus 0 Minu vestlused 2 Tiimi vestlused 0 AI Assist…" at bounding box center [142, 142] width 177 height 180
